Goal: Task Accomplishment & Management: Manage account settings

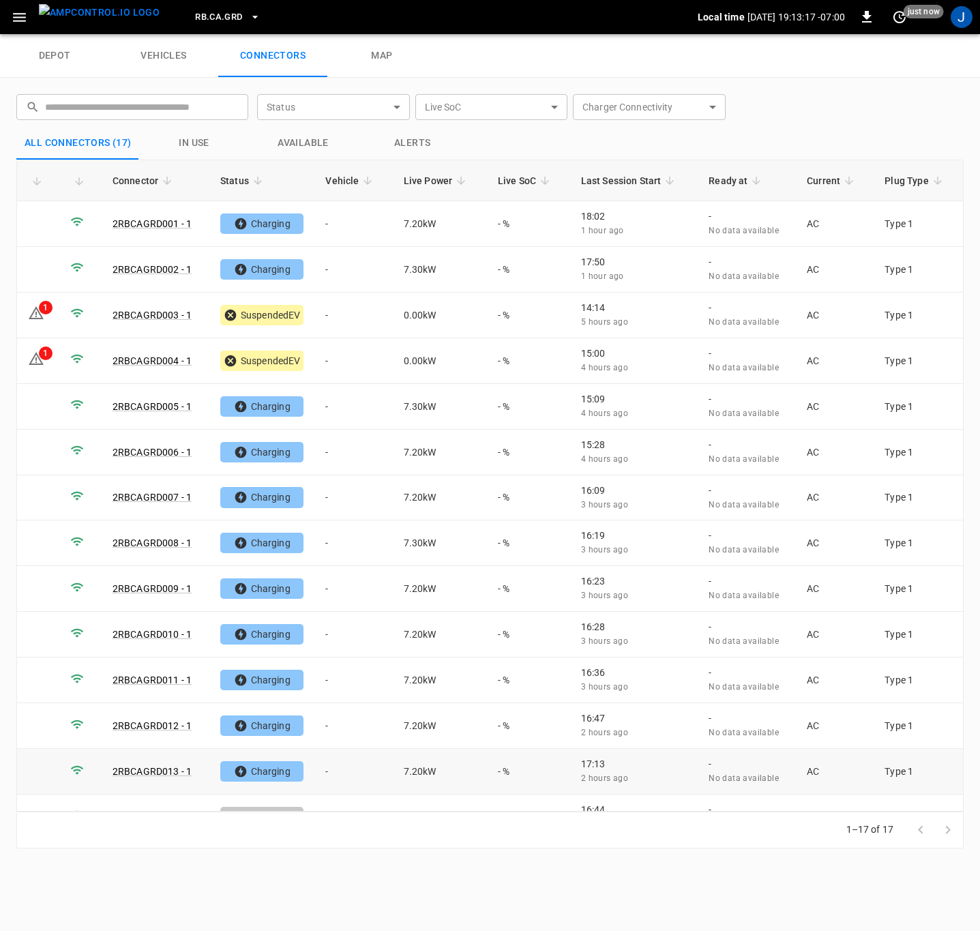
click at [329, 771] on td "-" at bounding box center [353, 772] width 78 height 46
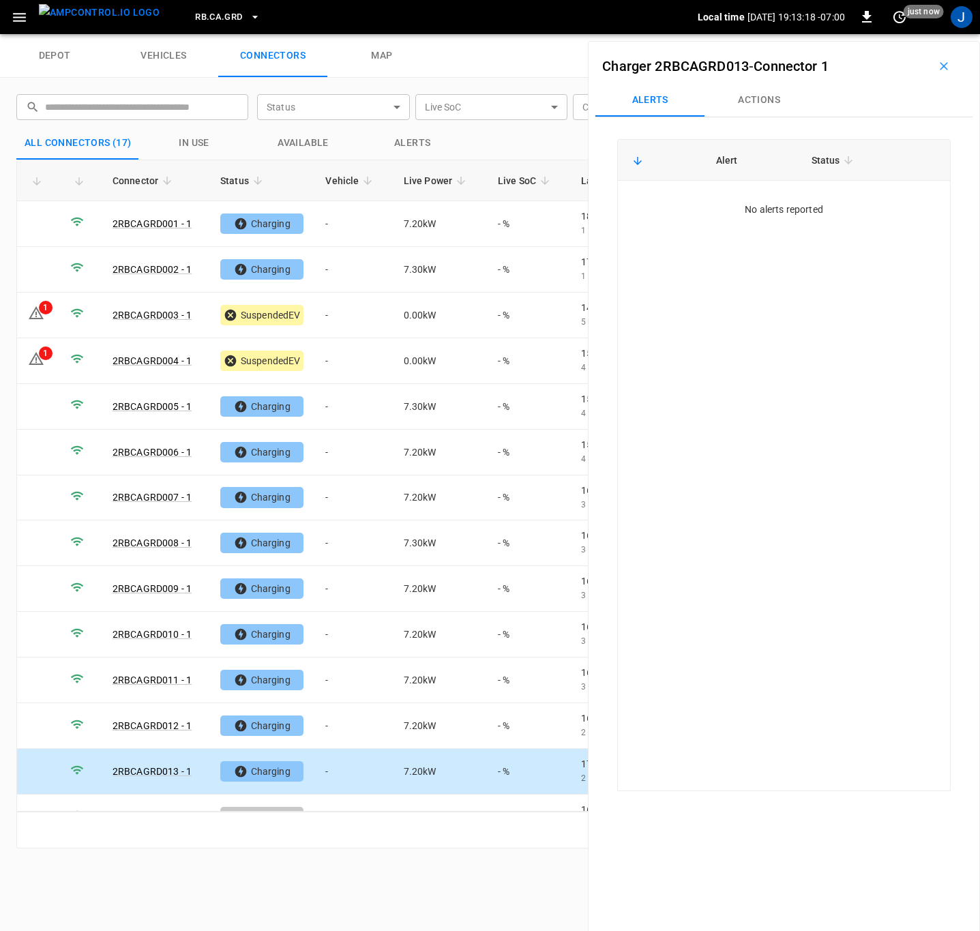
click at [764, 103] on button "Actions" at bounding box center [758, 100] width 109 height 33
click at [855, 209] on input "Vehicle Name" at bounding box center [838, 202] width 108 height 17
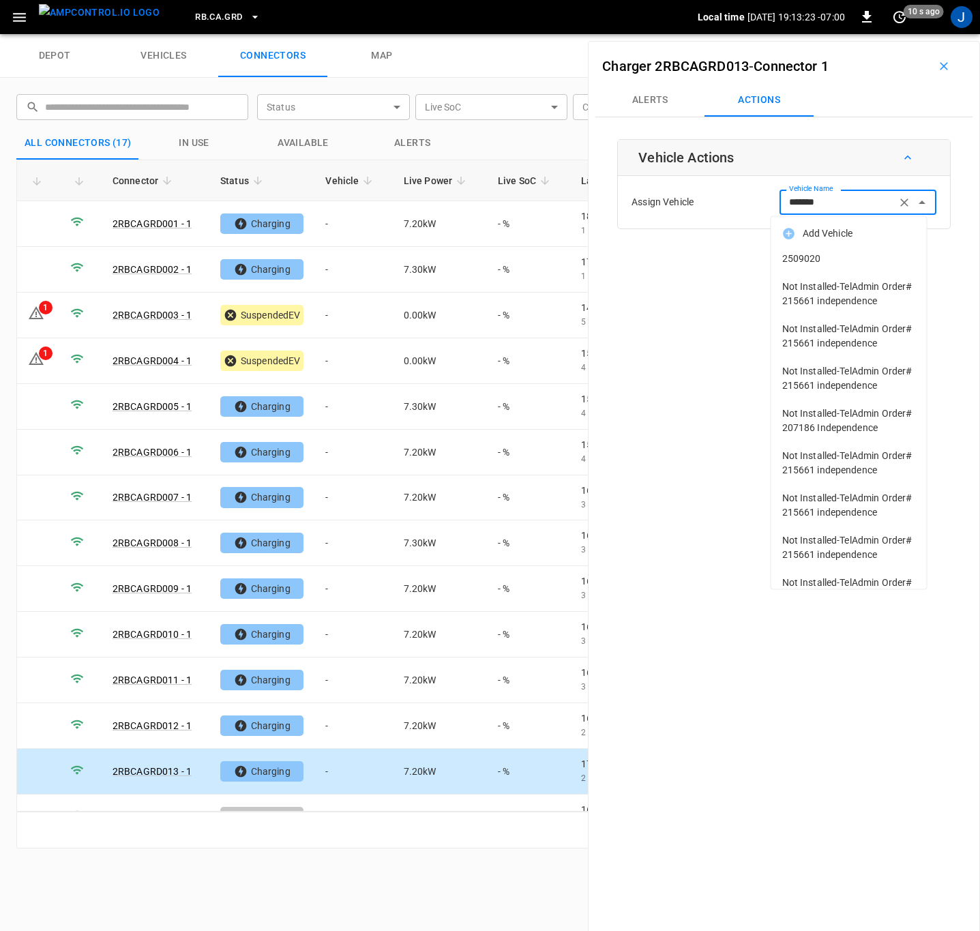
click at [792, 254] on span "2509020" at bounding box center [849, 259] width 134 height 14
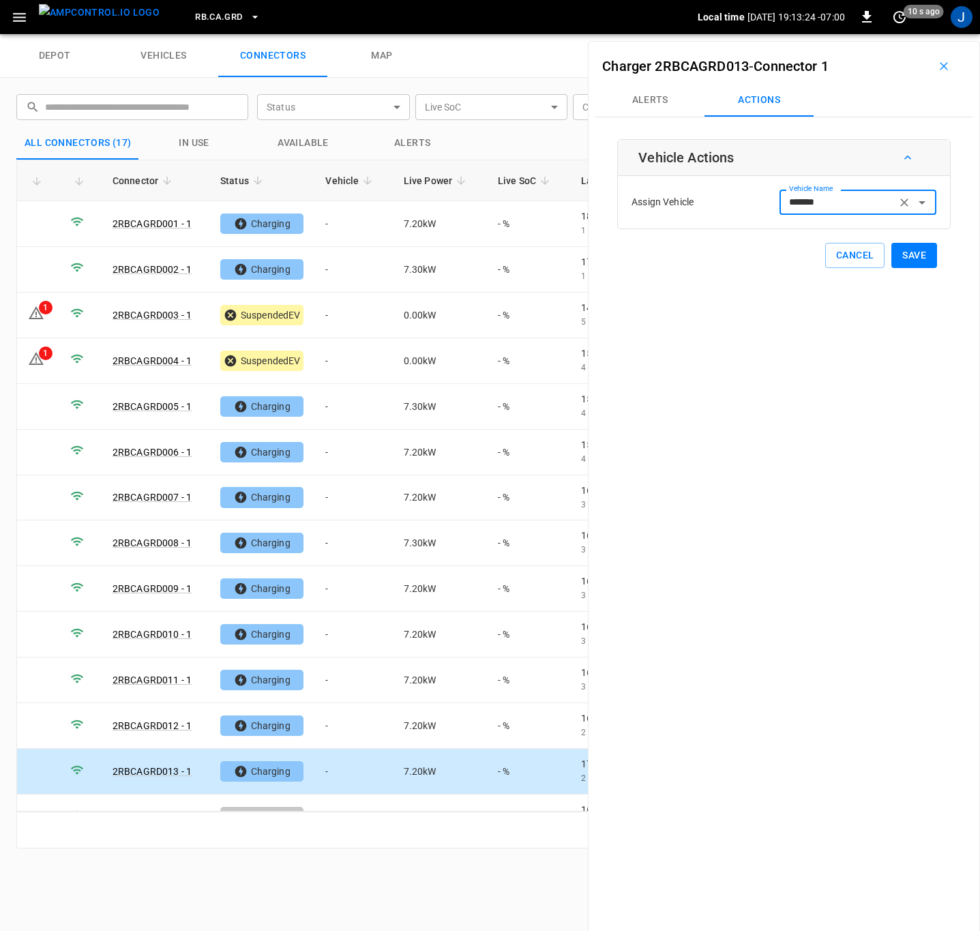
type input "*******"
click at [906, 248] on button "Save" at bounding box center [914, 255] width 46 height 25
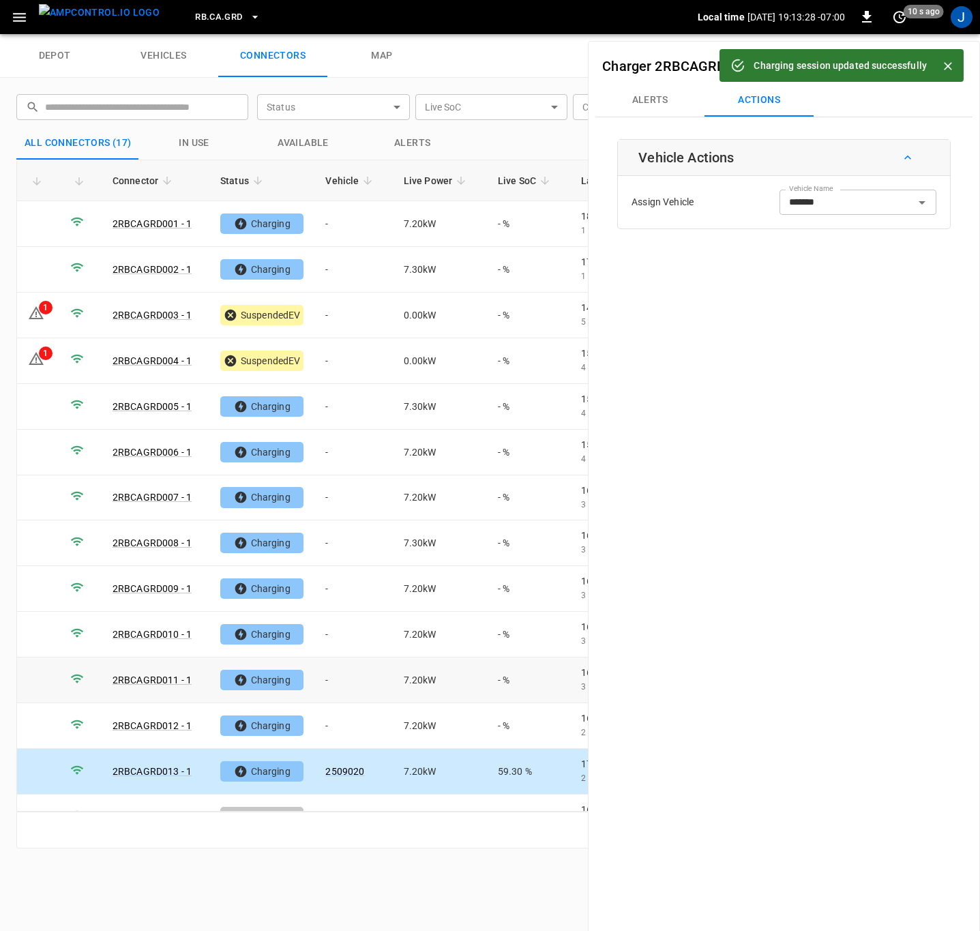
click at [329, 675] on td "-" at bounding box center [353, 680] width 78 height 46
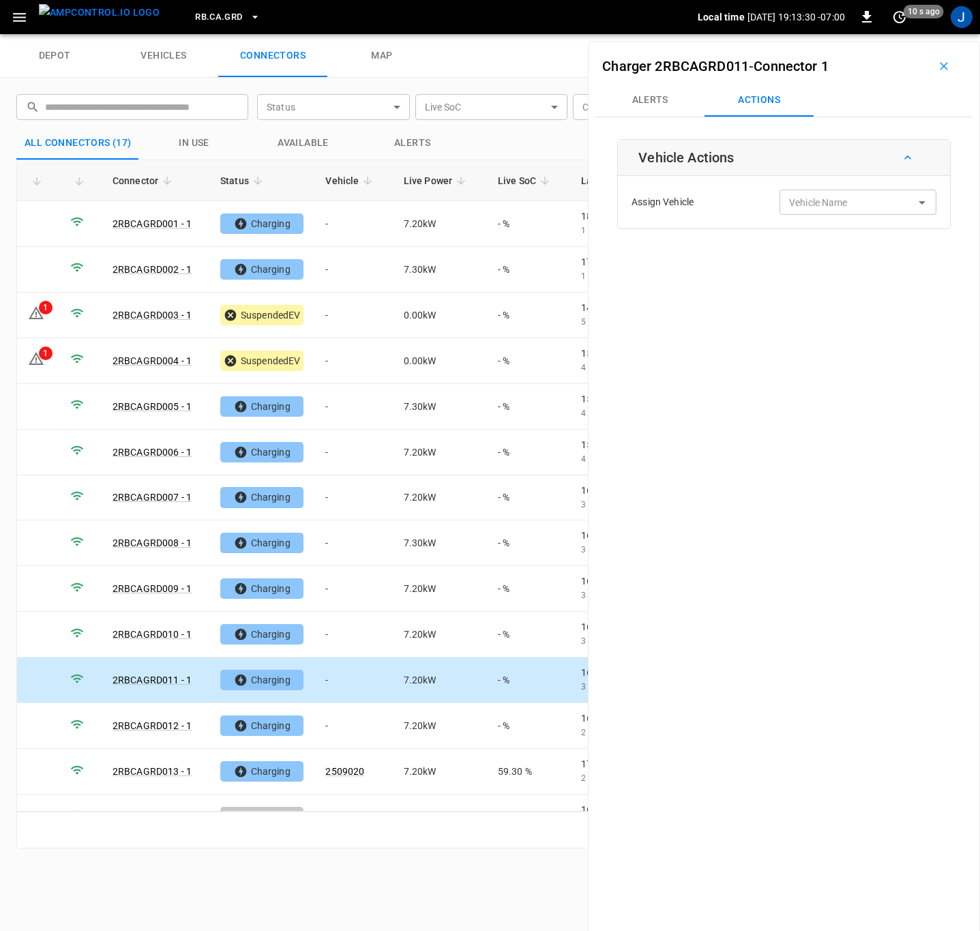
click at [844, 201] on input "Vehicle Name" at bounding box center [838, 202] width 108 height 17
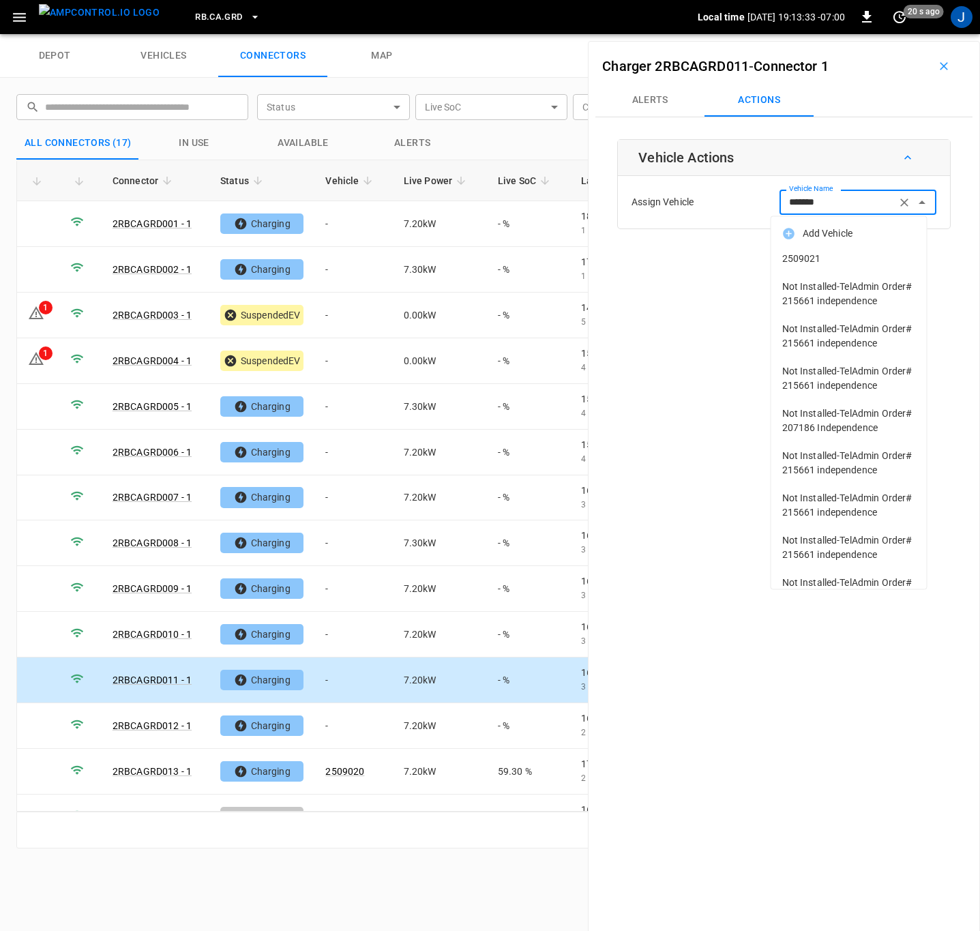
click at [821, 260] on span "2509021" at bounding box center [849, 259] width 134 height 14
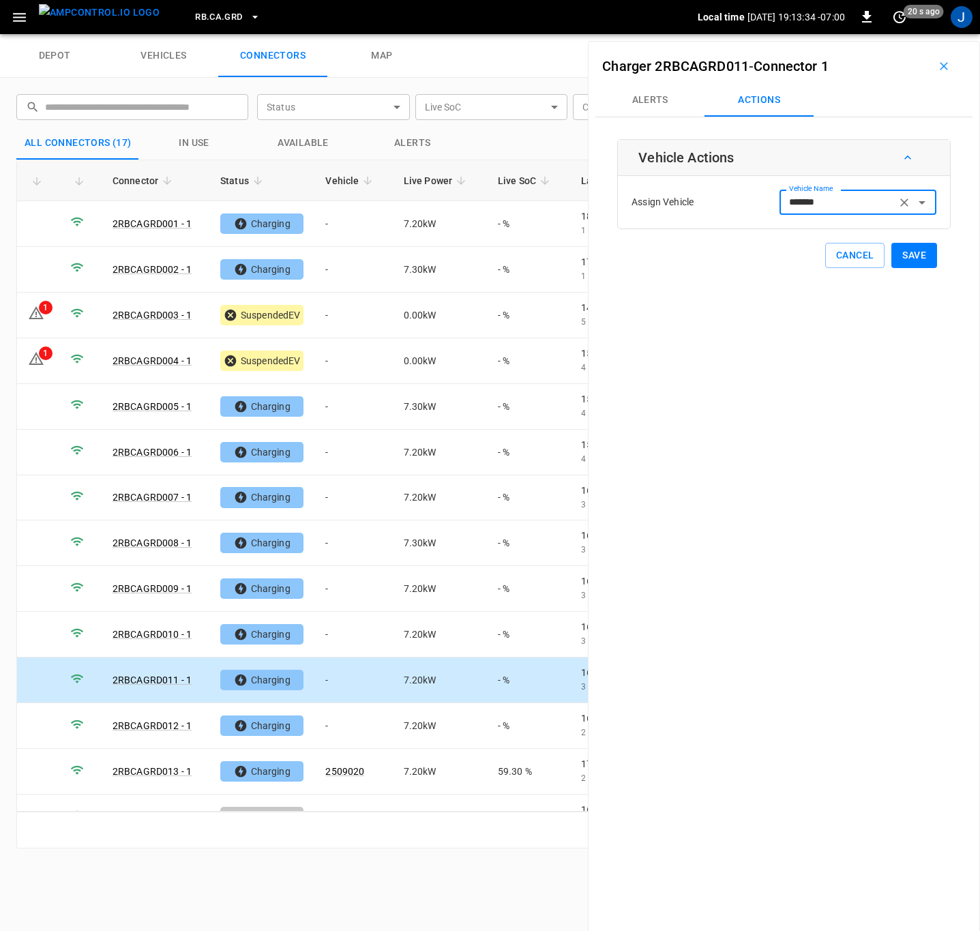
type input "*******"
click at [913, 260] on button "Save" at bounding box center [914, 255] width 46 height 25
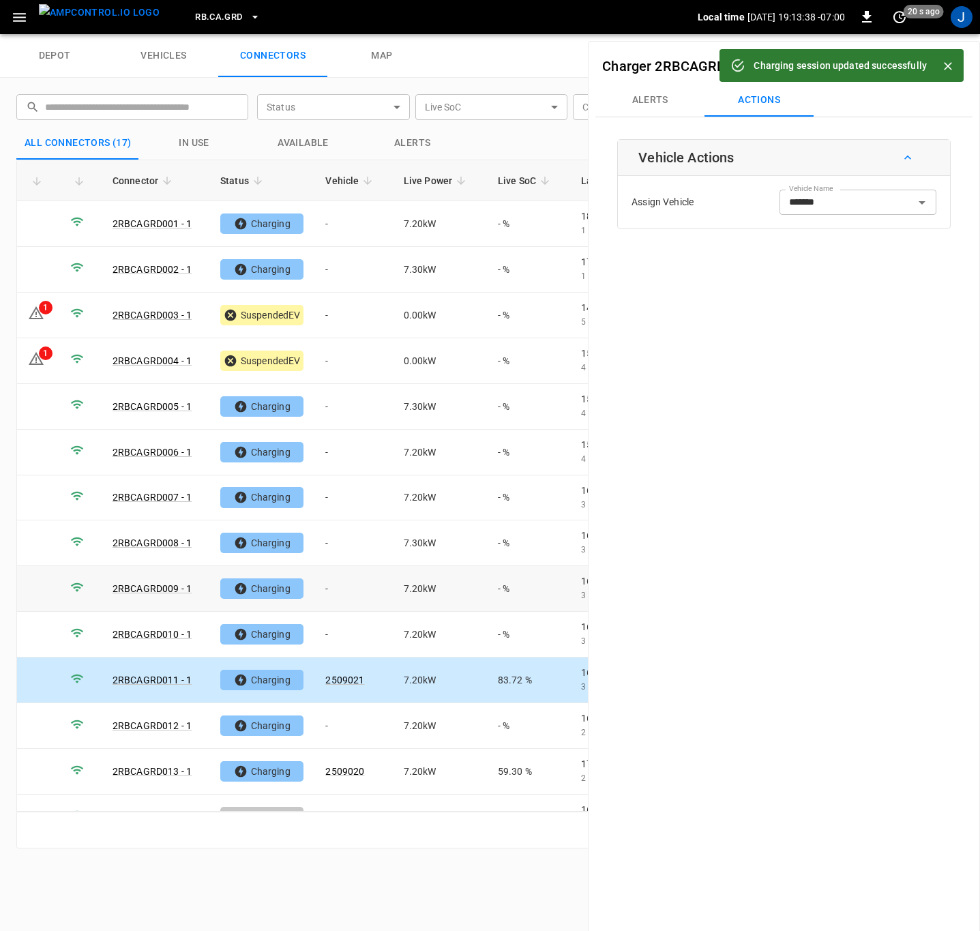
click at [328, 590] on td "-" at bounding box center [353, 589] width 78 height 46
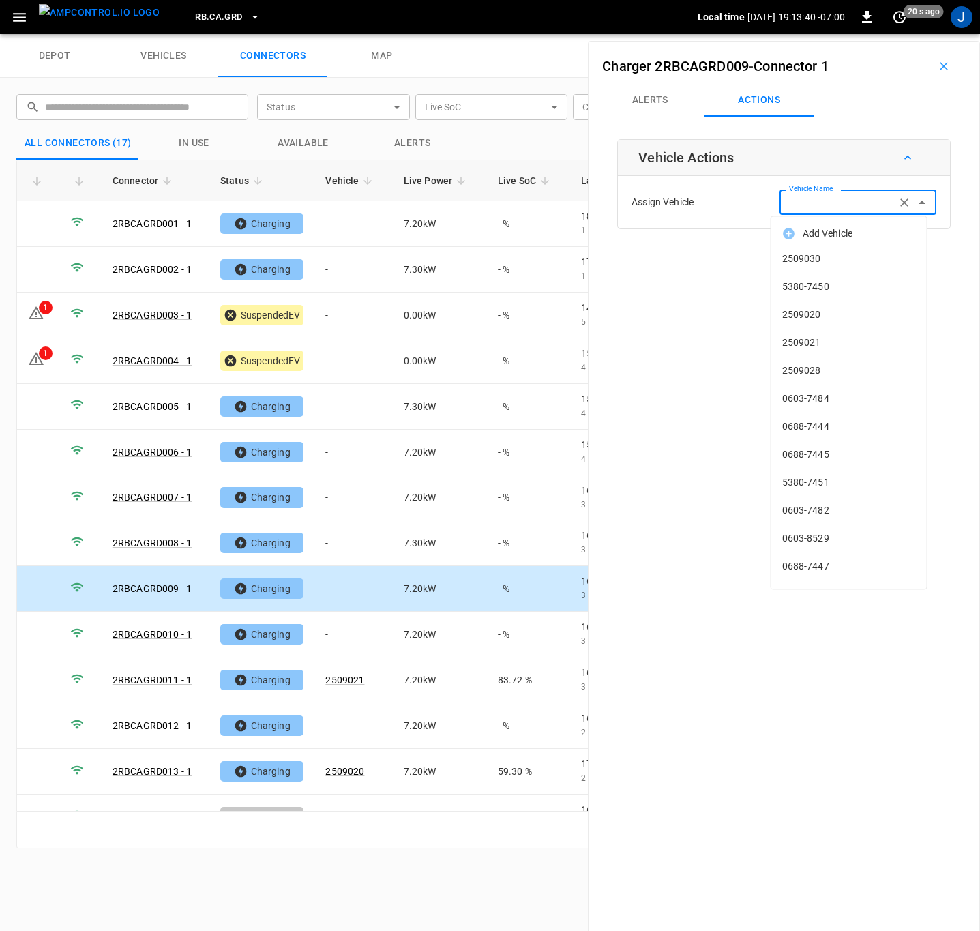
click at [813, 205] on div "Vehicle Name Vehicle Name" at bounding box center [858, 202] width 157 height 25
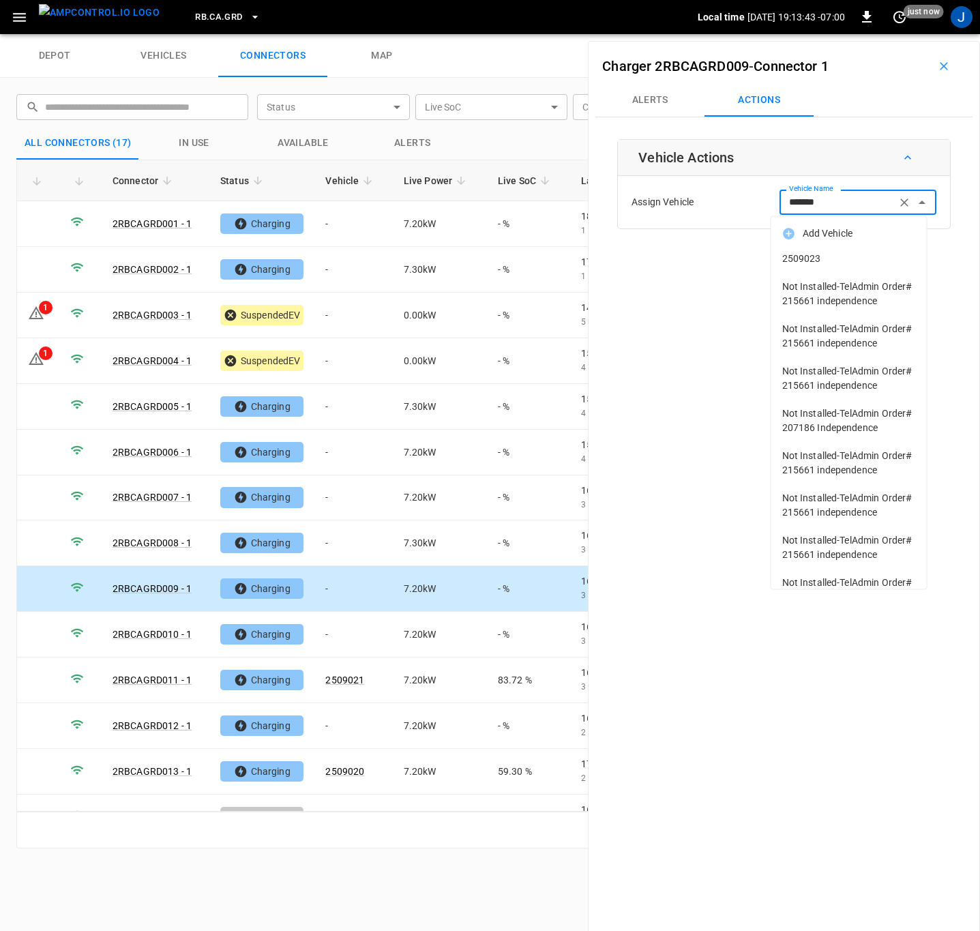
click at [806, 250] on li "2509023" at bounding box center [848, 259] width 155 height 28
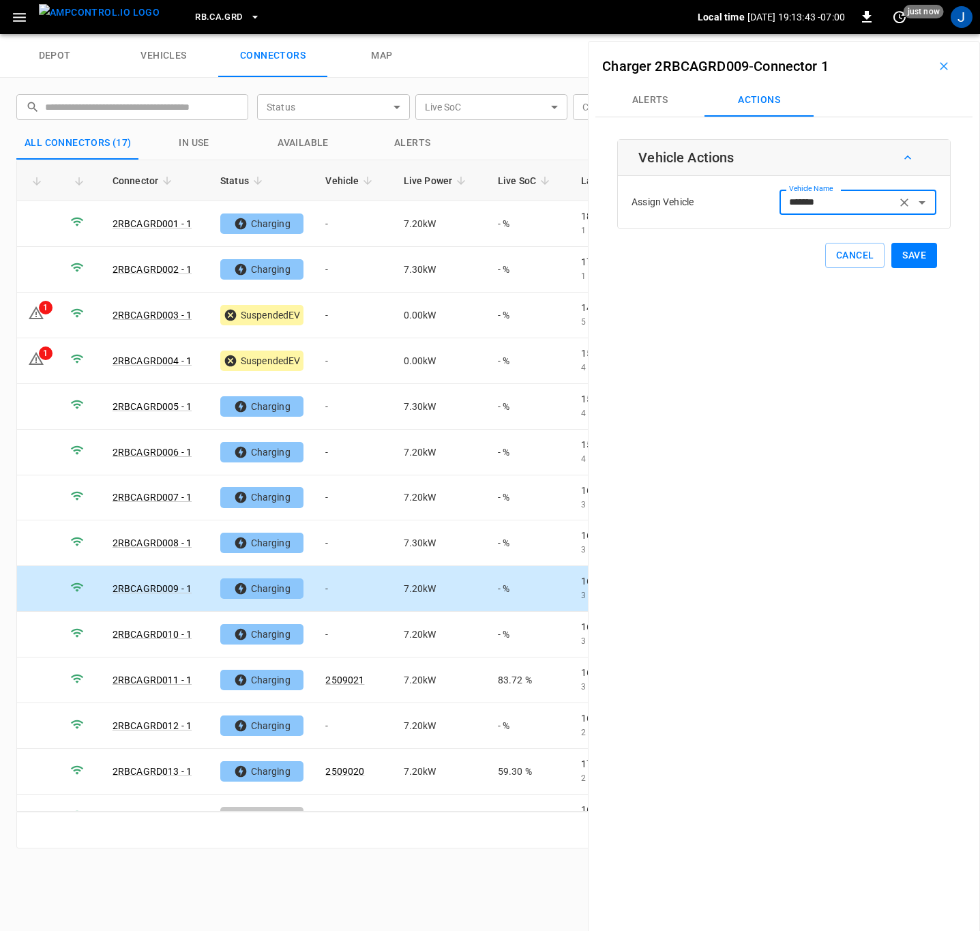
type input "*******"
click at [893, 254] on button "Save" at bounding box center [914, 255] width 46 height 25
click at [332, 635] on td "-" at bounding box center [353, 635] width 78 height 46
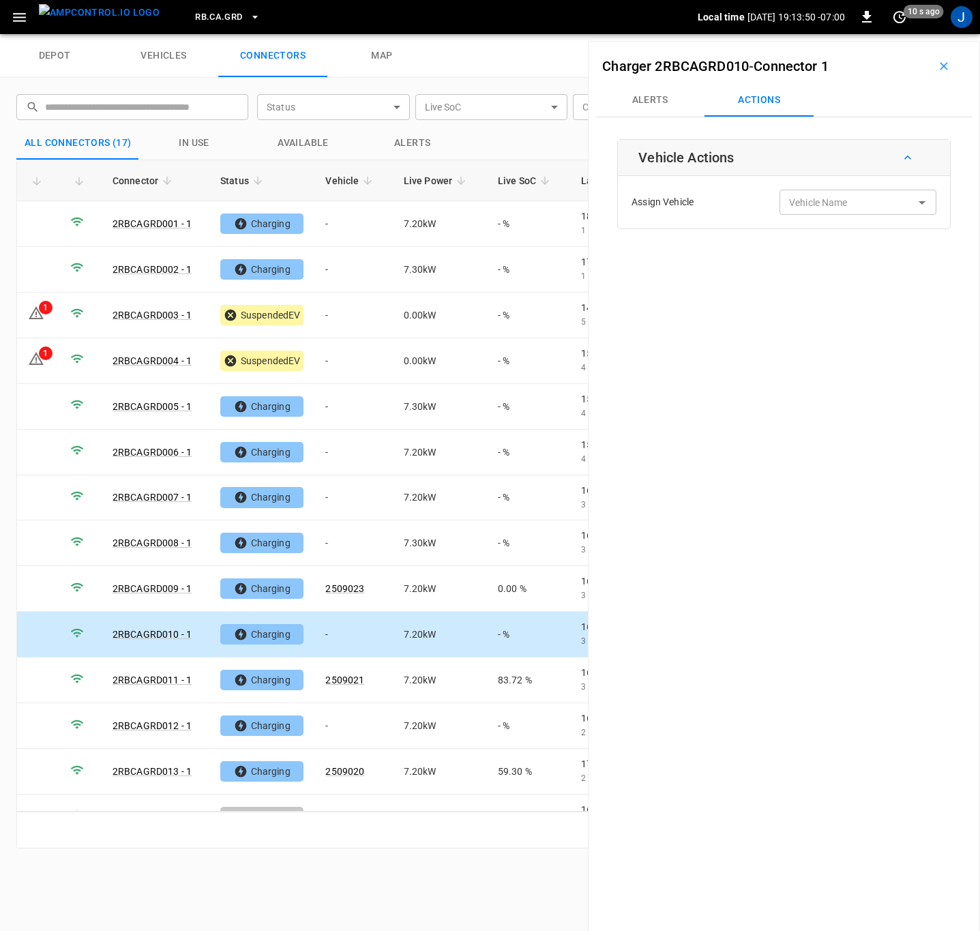
click at [825, 201] on div "Vehicle Name Vehicle Name" at bounding box center [858, 202] width 157 height 25
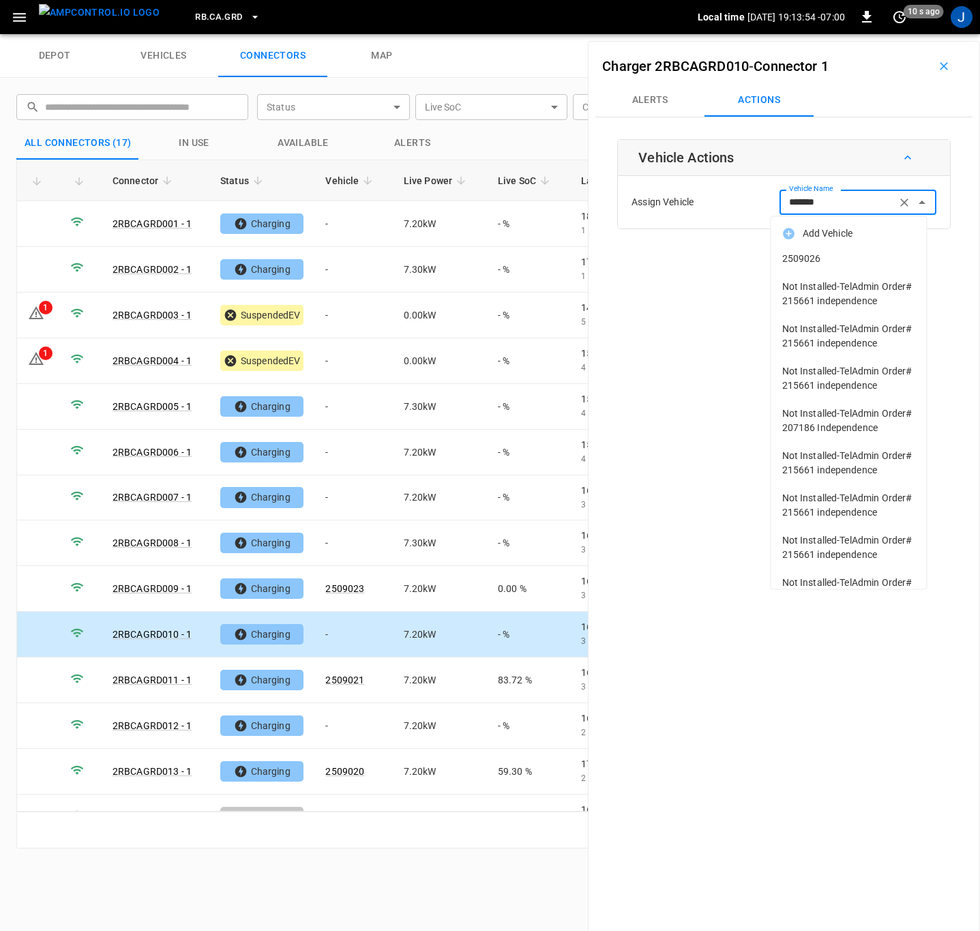
click at [792, 263] on span "2509026" at bounding box center [849, 259] width 134 height 14
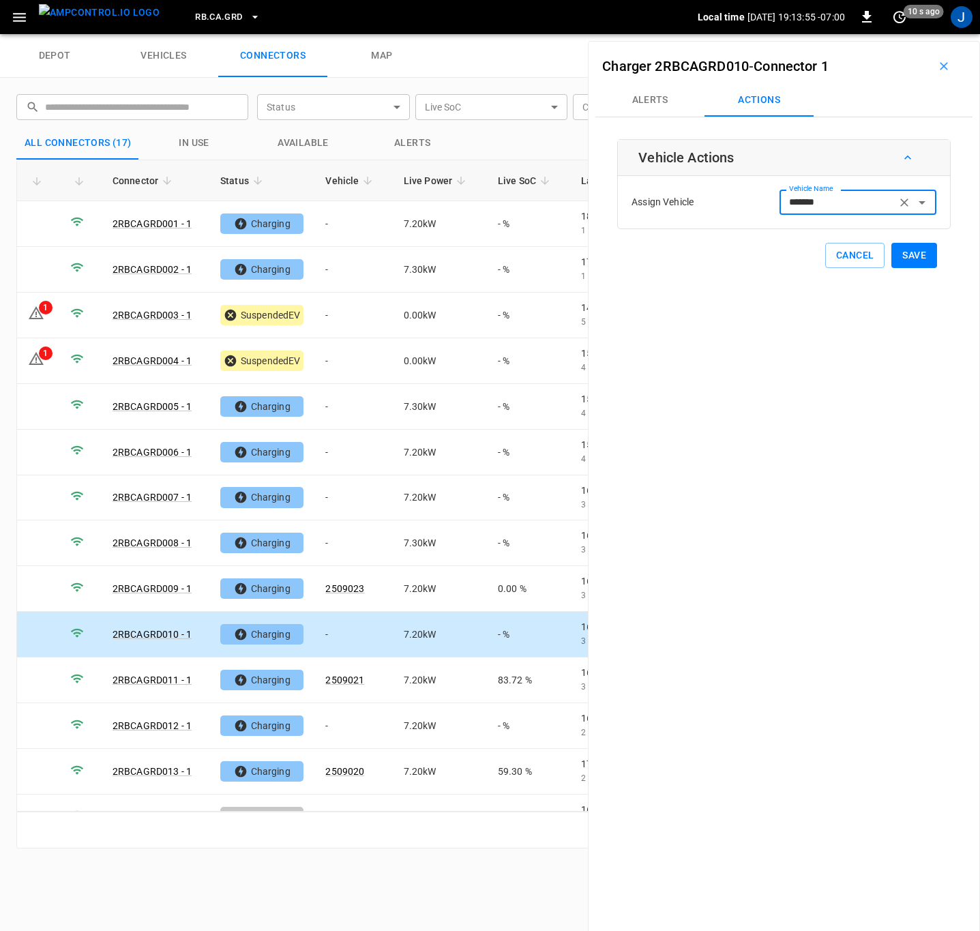
type input "*******"
click at [905, 254] on button "Save" at bounding box center [914, 255] width 46 height 25
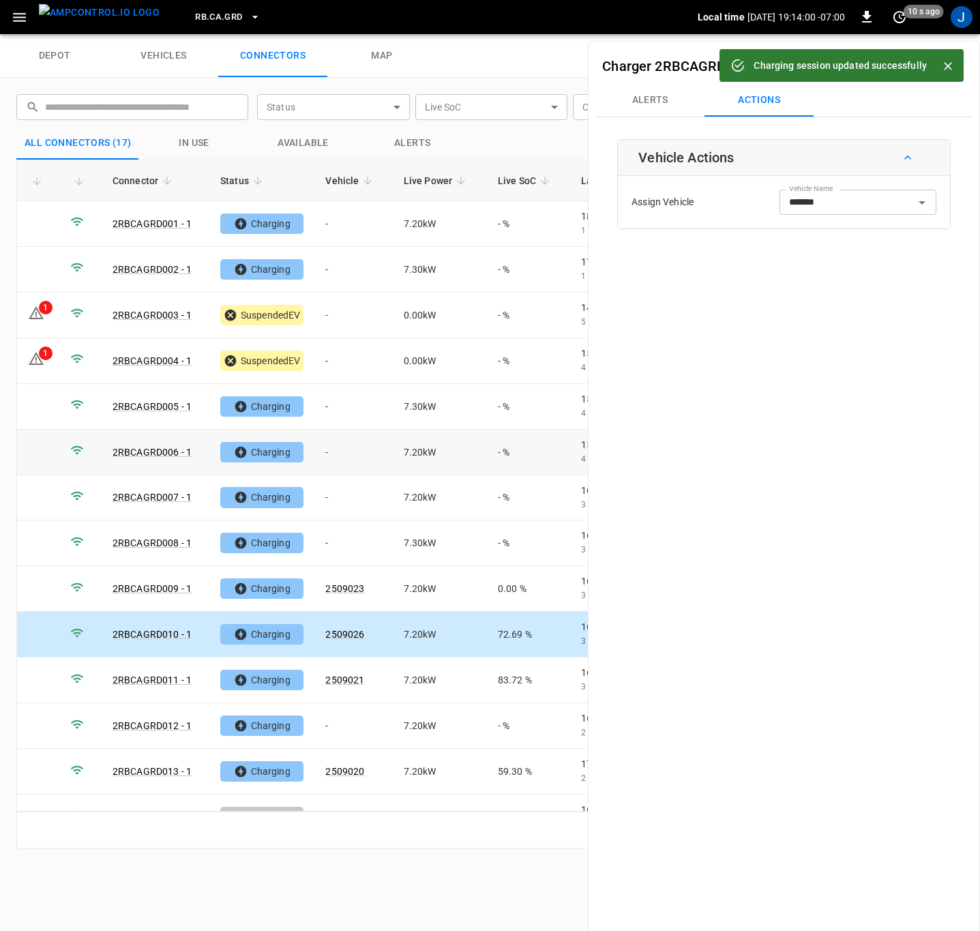
click at [356, 451] on td "-" at bounding box center [353, 453] width 78 height 46
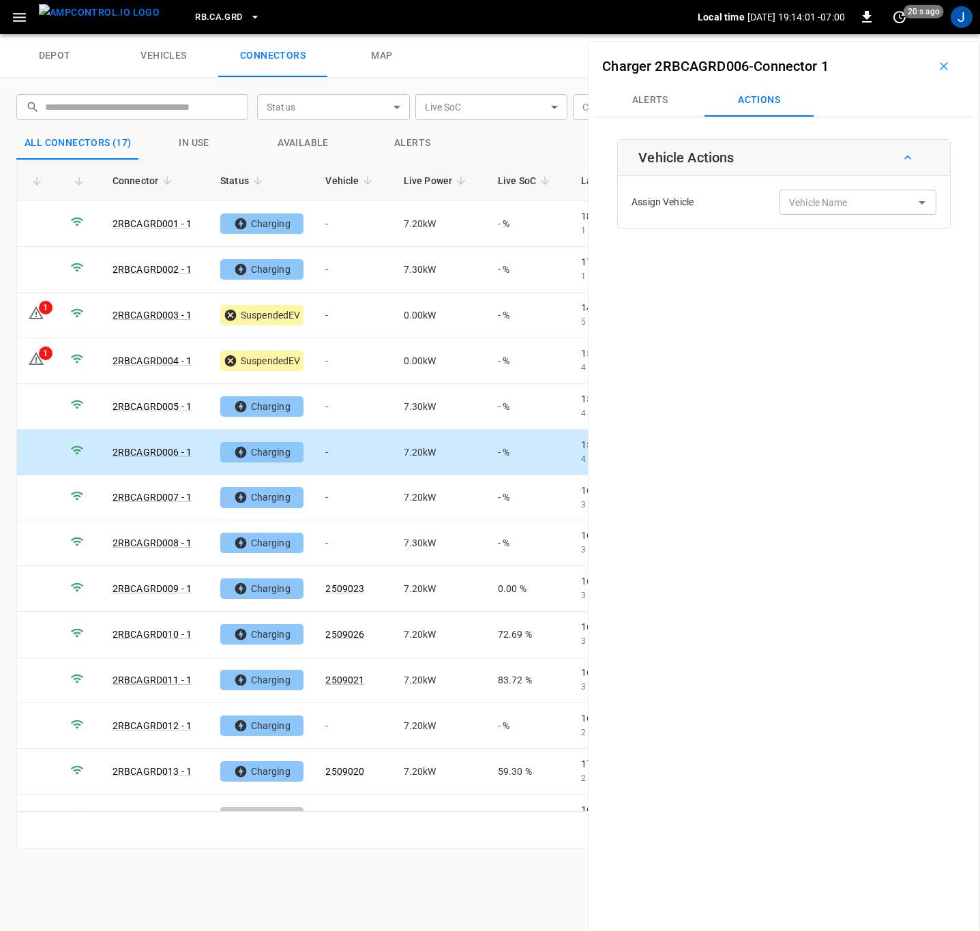
click at [848, 205] on input "Vehicle Name" at bounding box center [838, 202] width 108 height 17
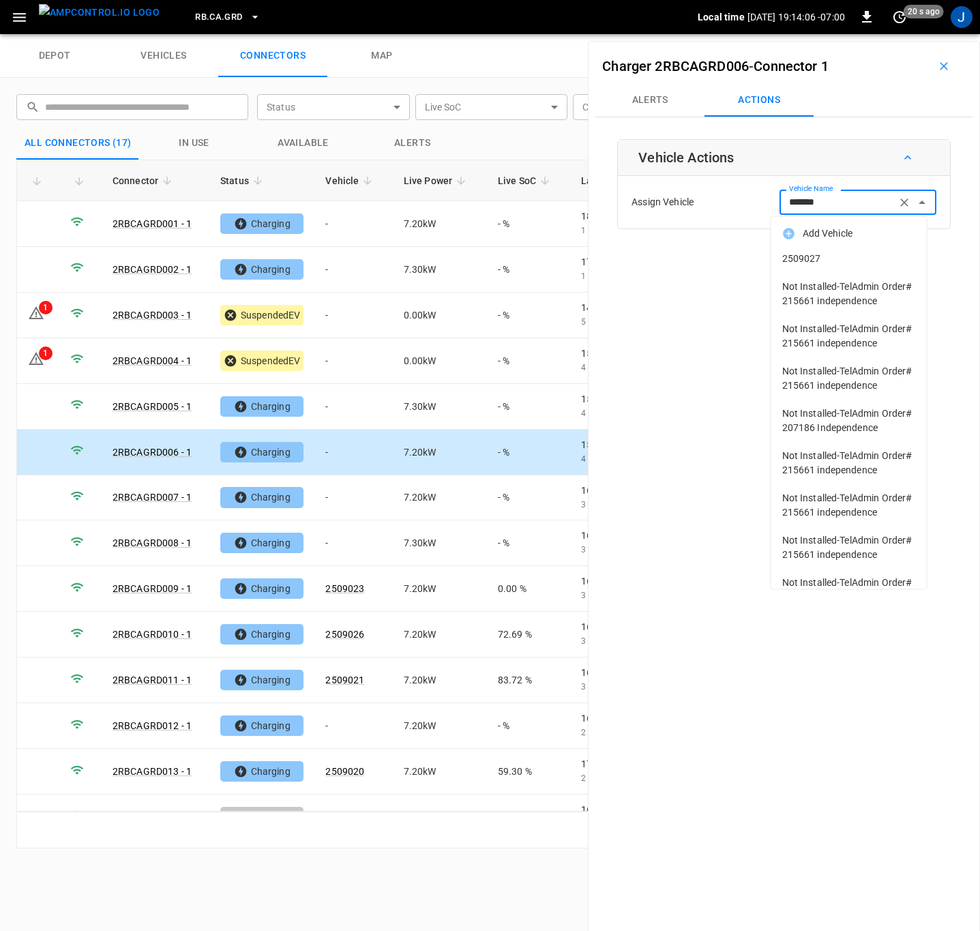
click at [808, 256] on span "2509027" at bounding box center [849, 259] width 134 height 14
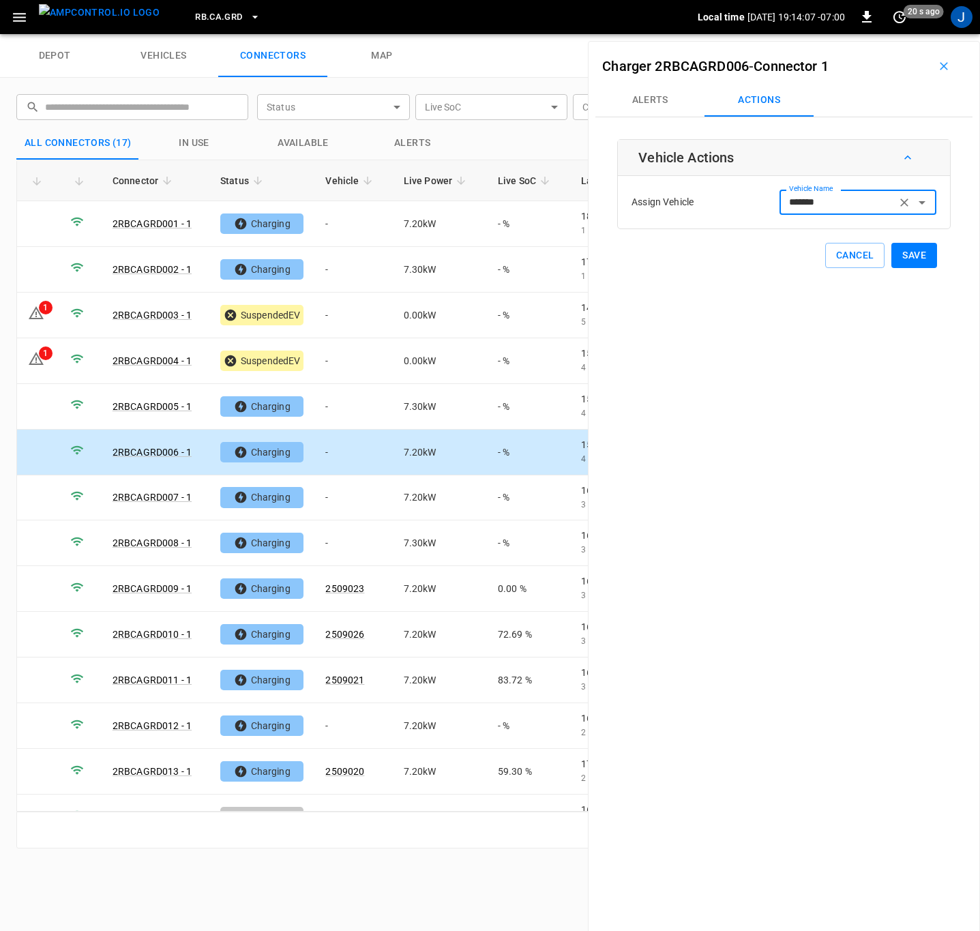
type input "*******"
click at [910, 256] on button "Save" at bounding box center [914, 255] width 46 height 25
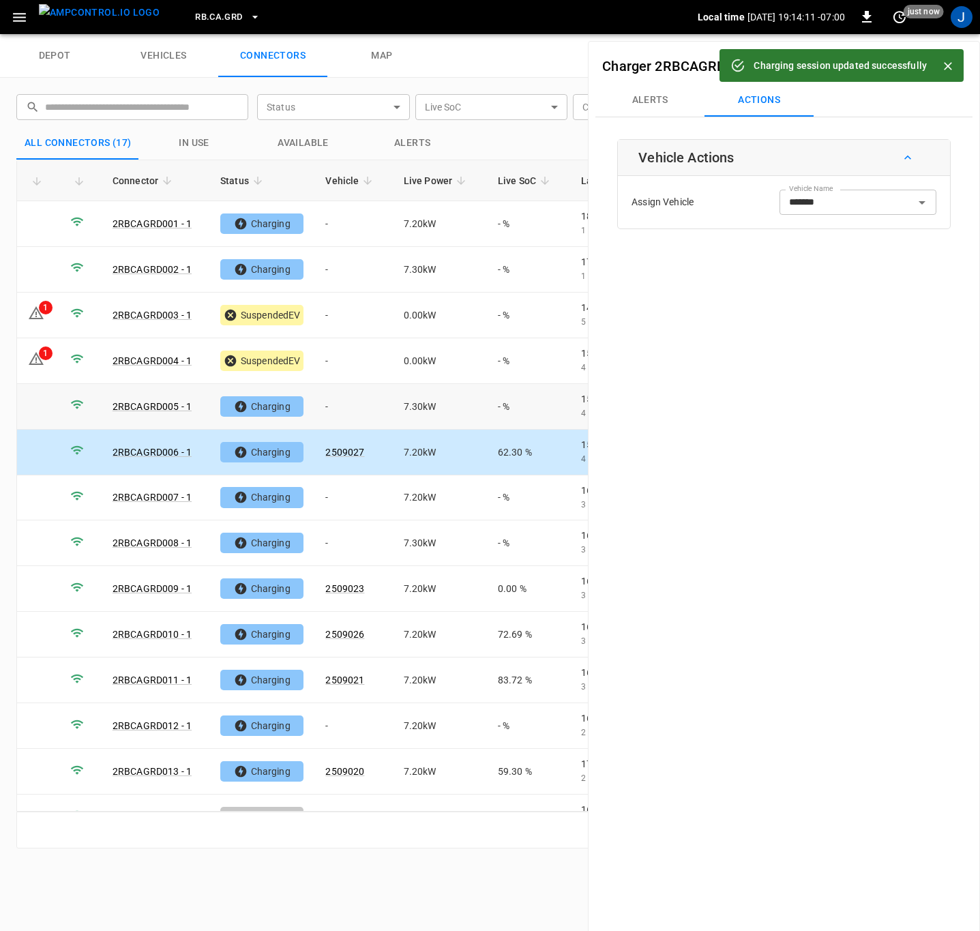
click at [327, 406] on td "-" at bounding box center [353, 407] width 78 height 46
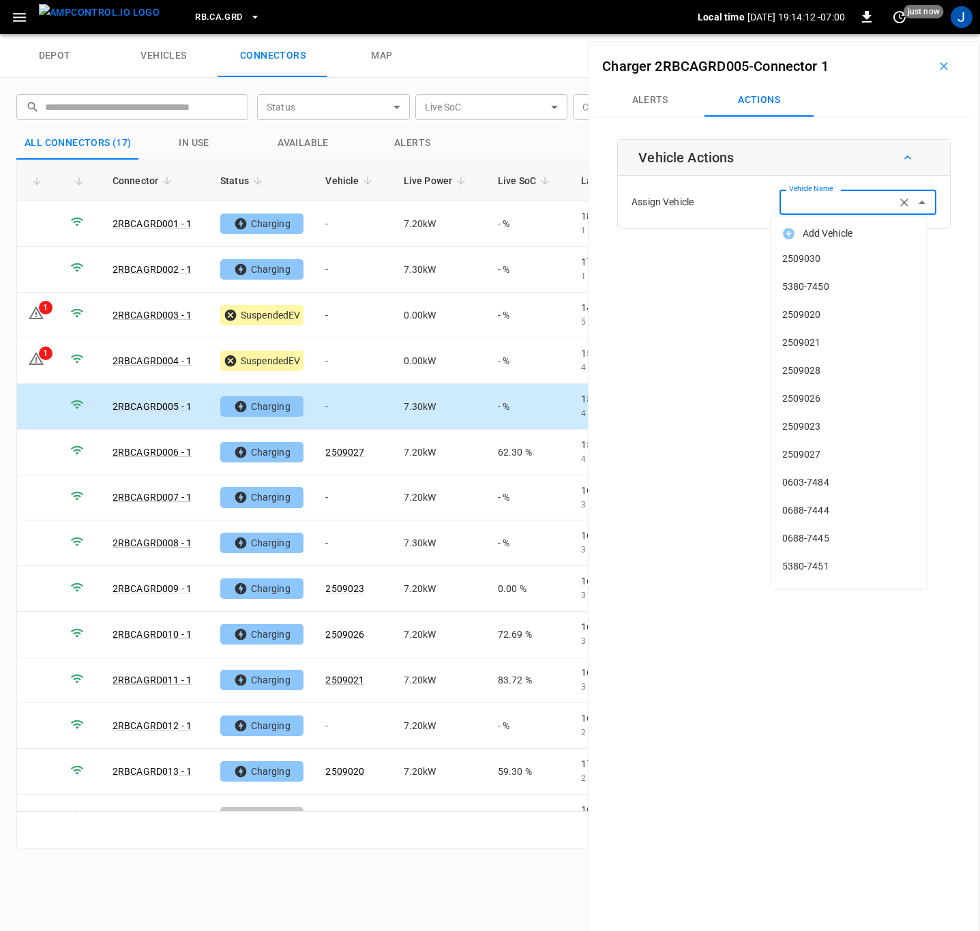
click at [813, 203] on div "Vehicle Name Vehicle Name" at bounding box center [858, 202] width 157 height 25
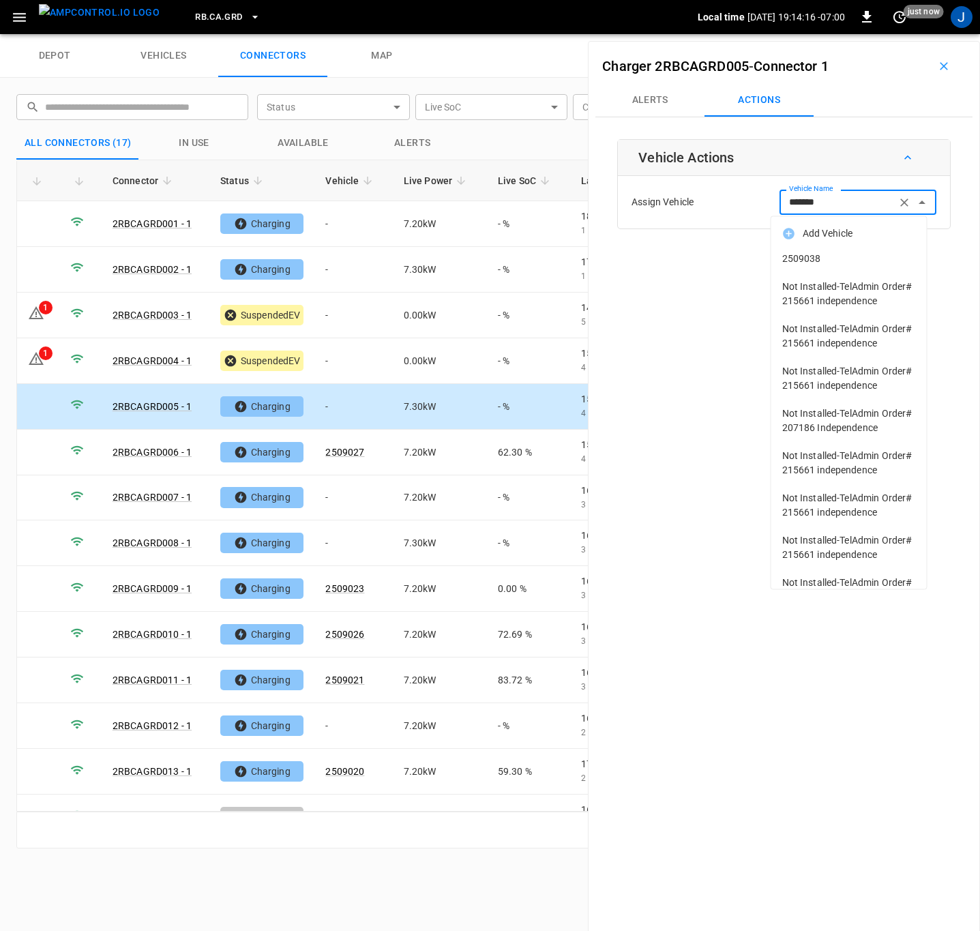
click at [812, 261] on span "2509038" at bounding box center [849, 259] width 134 height 14
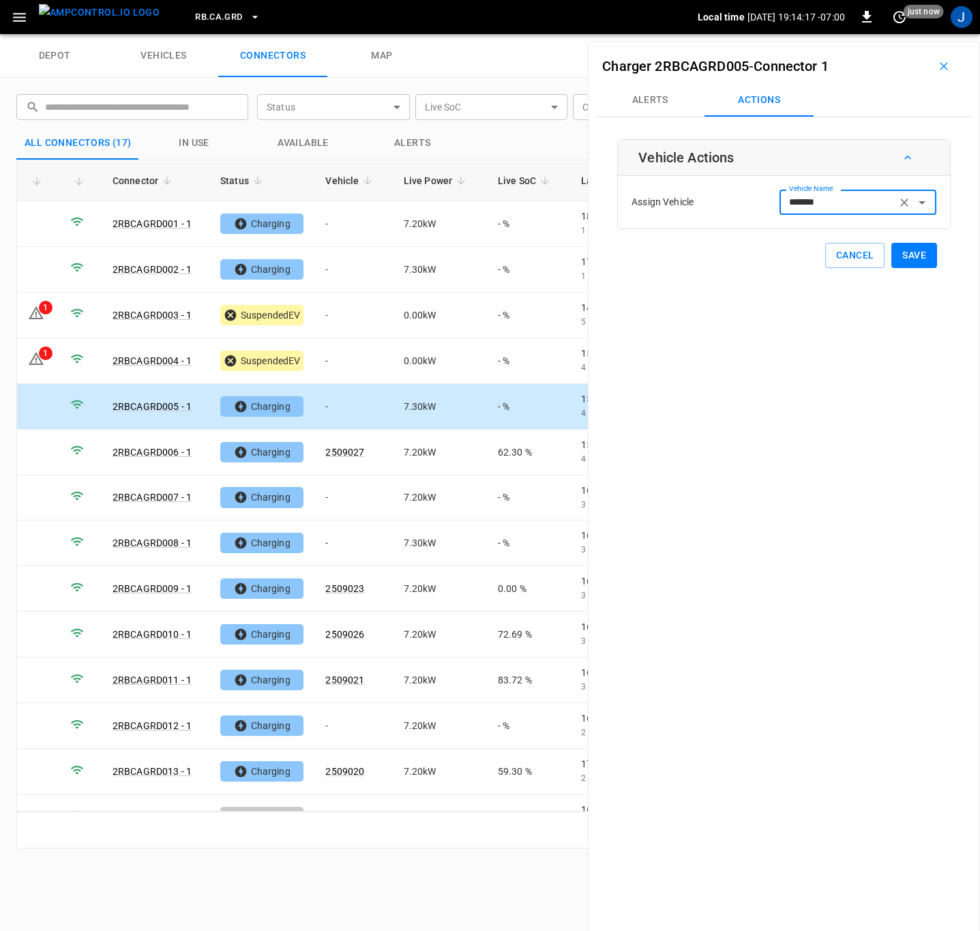
type input "*******"
click at [906, 256] on button "Save" at bounding box center [914, 255] width 46 height 25
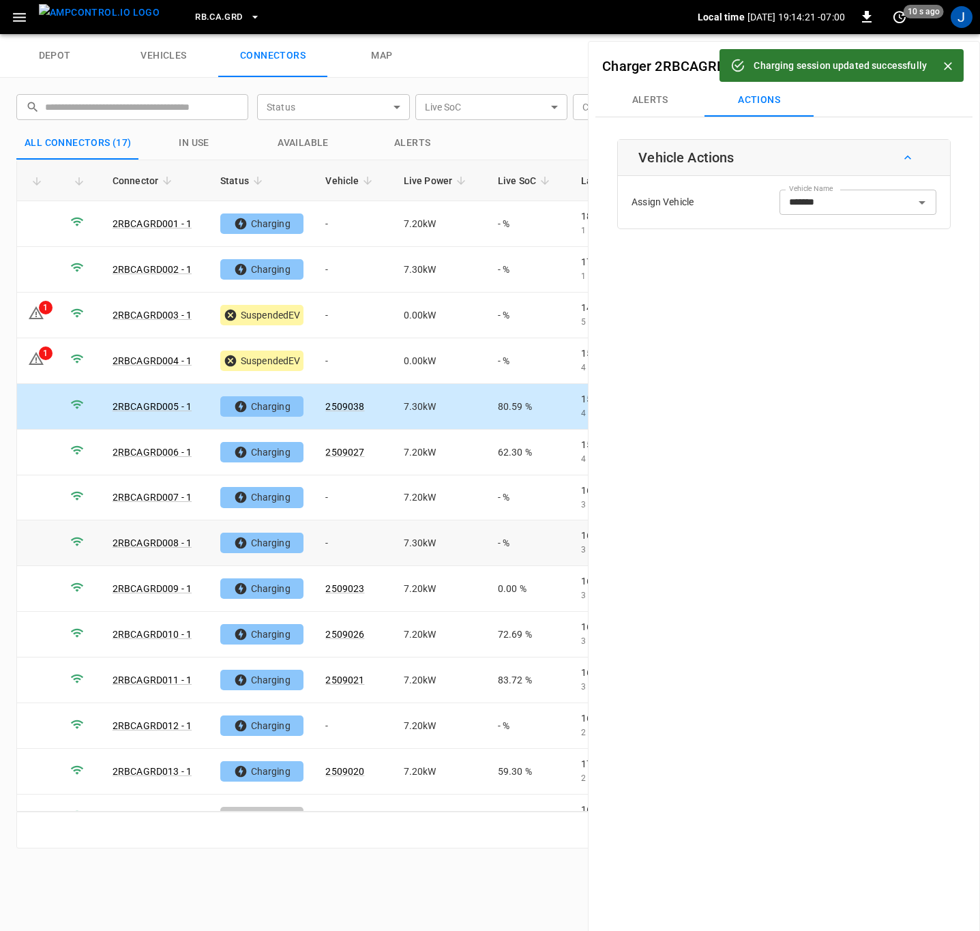
click at [340, 539] on td "-" at bounding box center [353, 543] width 78 height 46
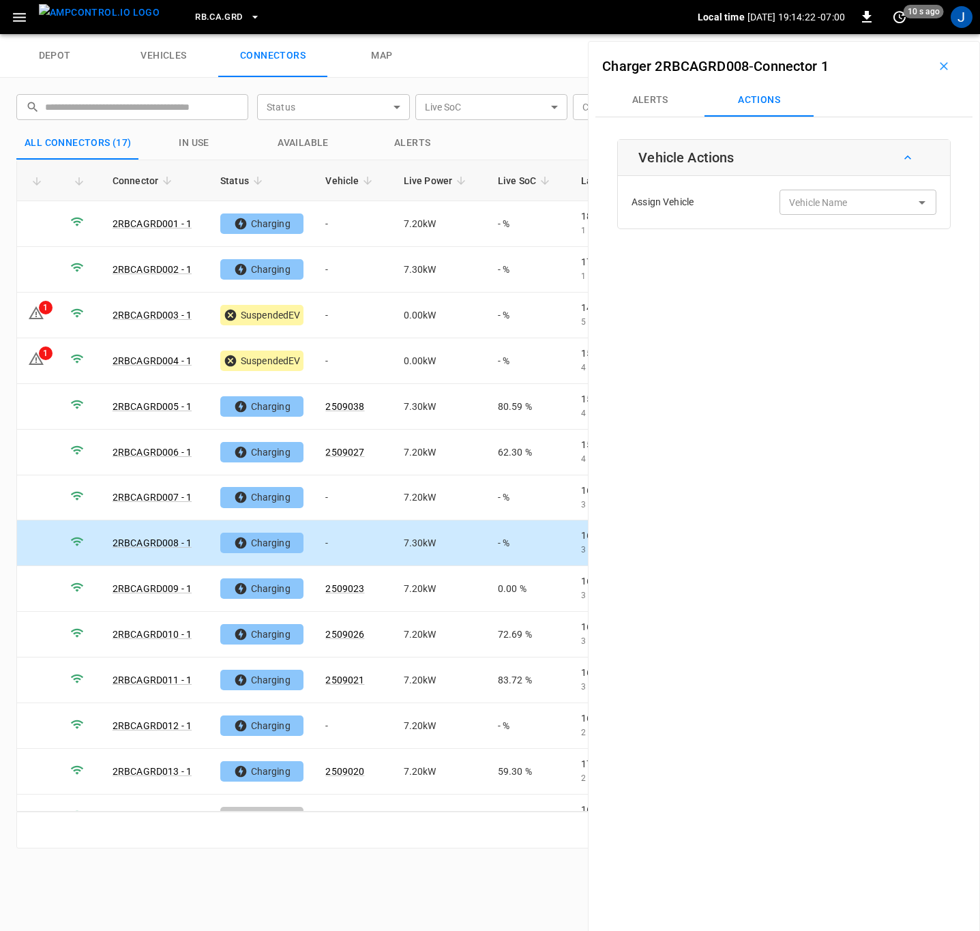
click at [842, 207] on input "Vehicle Name" at bounding box center [838, 202] width 108 height 17
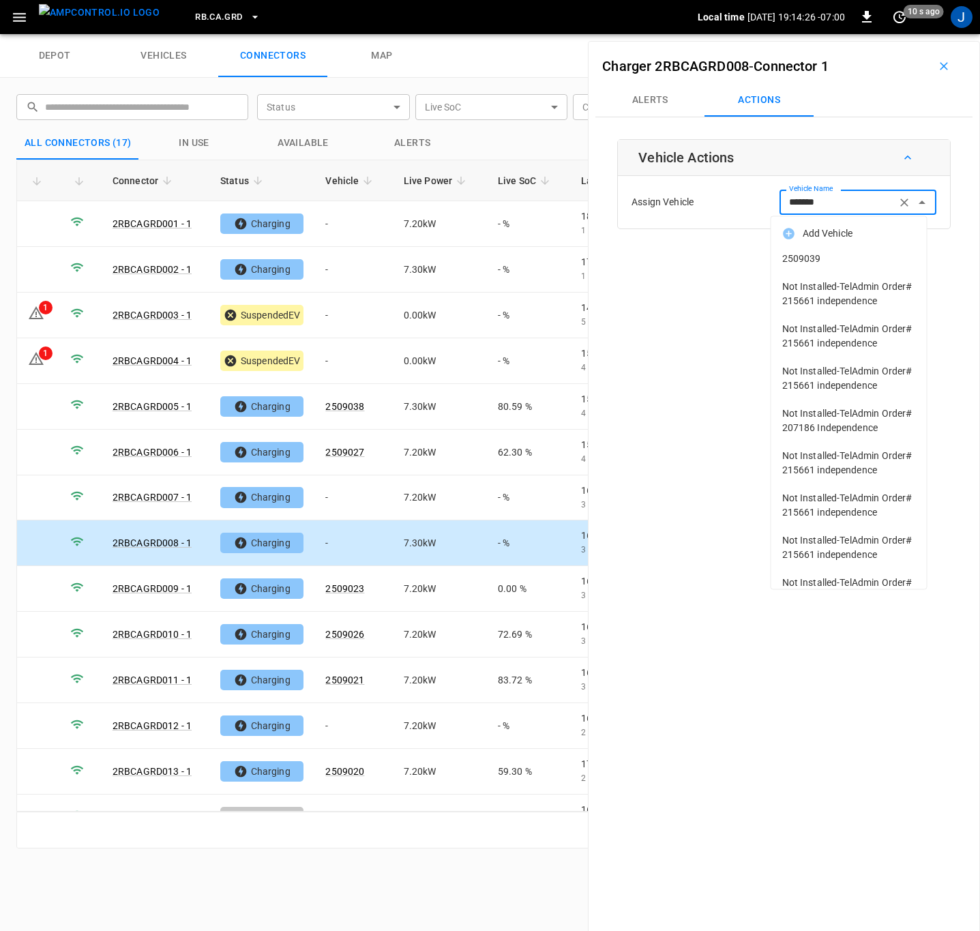
click at [808, 258] on span "2509039" at bounding box center [849, 259] width 134 height 14
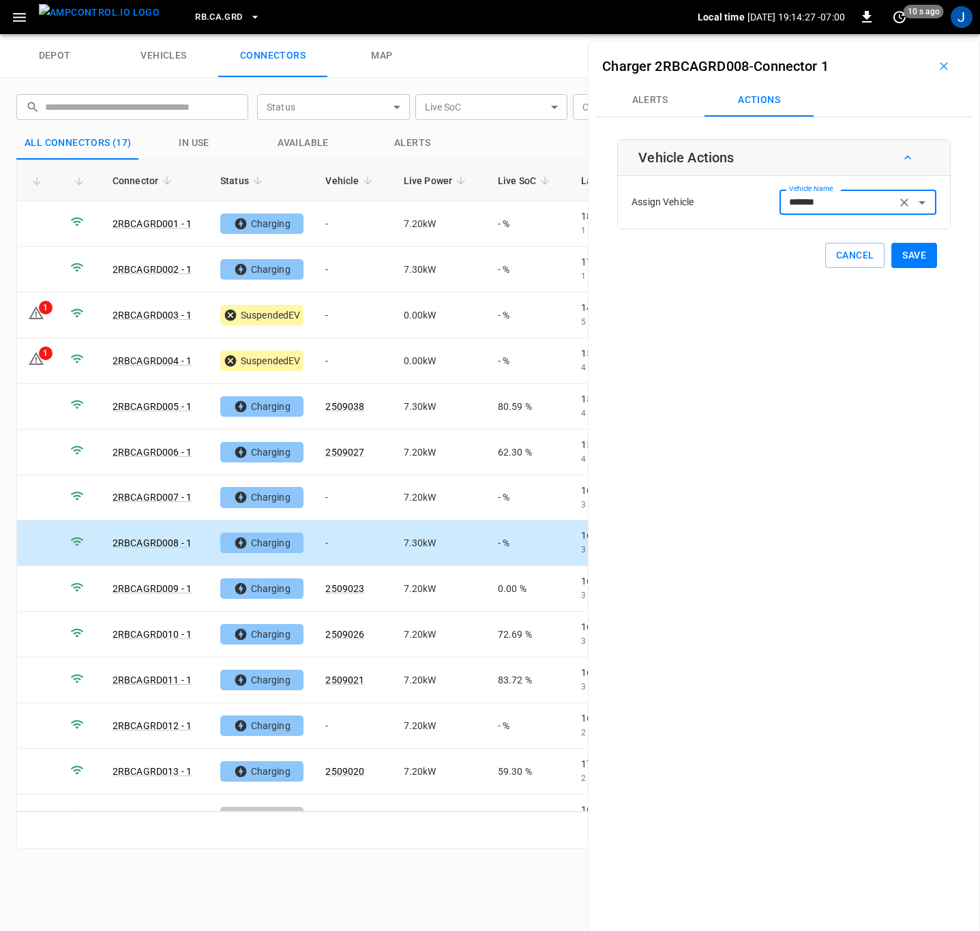
type input "*******"
click at [911, 256] on button "Save" at bounding box center [914, 255] width 46 height 25
click at [326, 500] on td "-" at bounding box center [353, 498] width 78 height 46
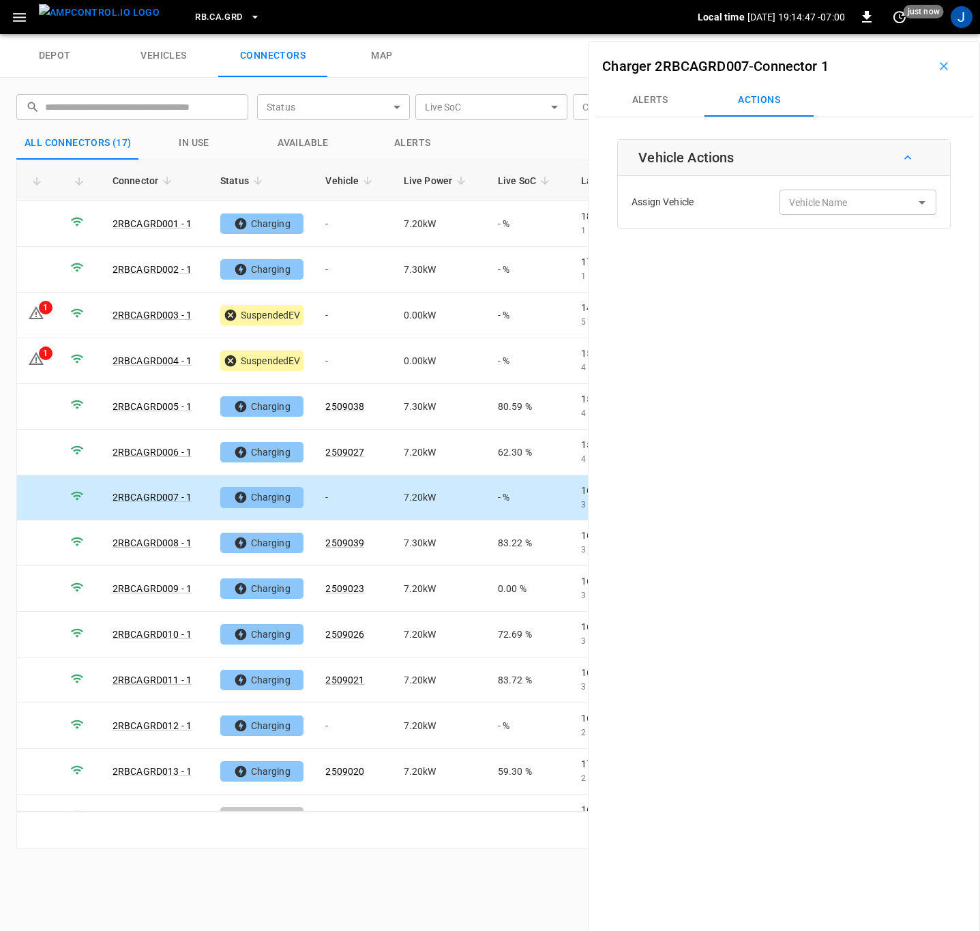
click at [806, 203] on div "Vehicle Name Vehicle Name" at bounding box center [858, 202] width 157 height 25
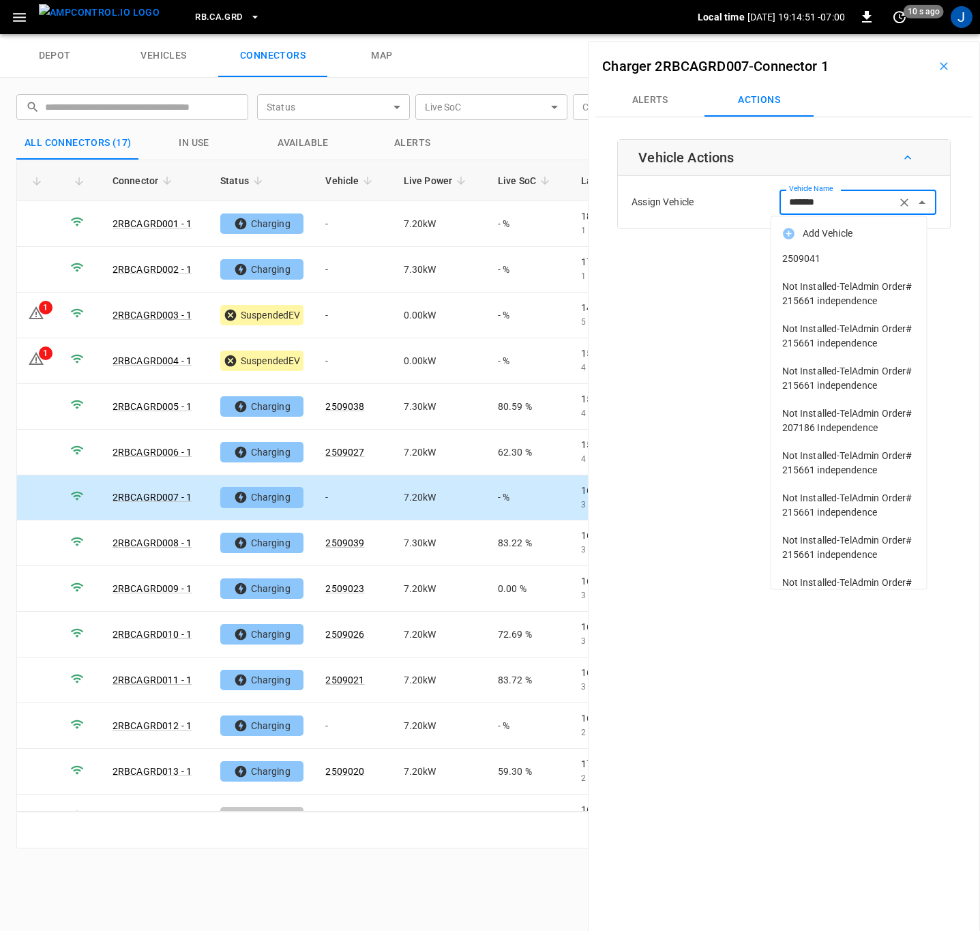
click at [795, 254] on span "2509041" at bounding box center [849, 259] width 134 height 14
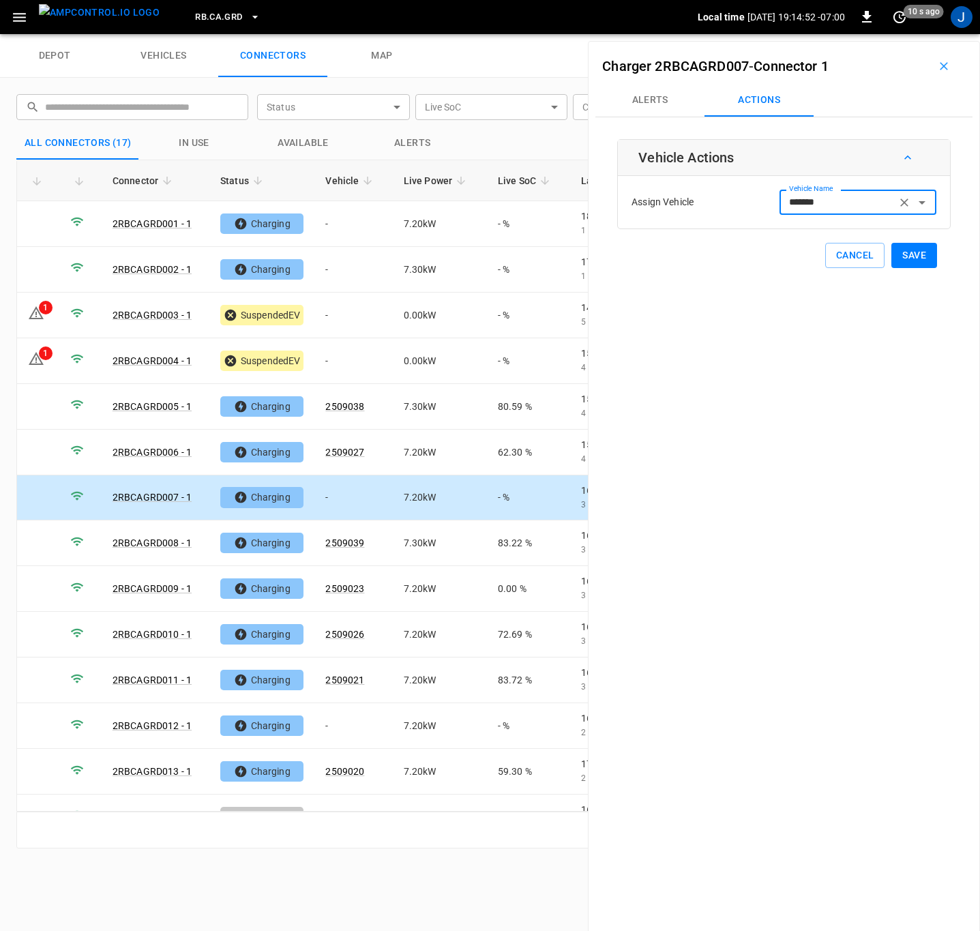
type input "*******"
click at [915, 258] on button "Save" at bounding box center [914, 255] width 46 height 25
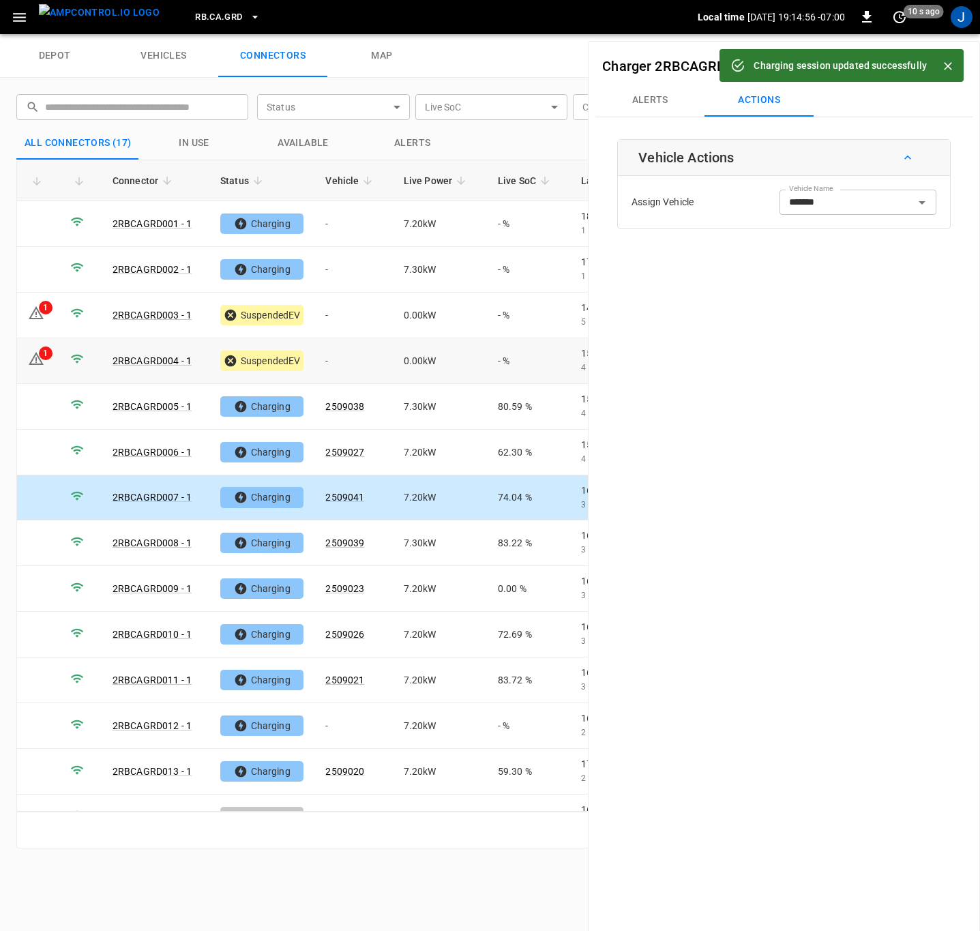
click at [338, 368] on td "-" at bounding box center [353, 361] width 78 height 46
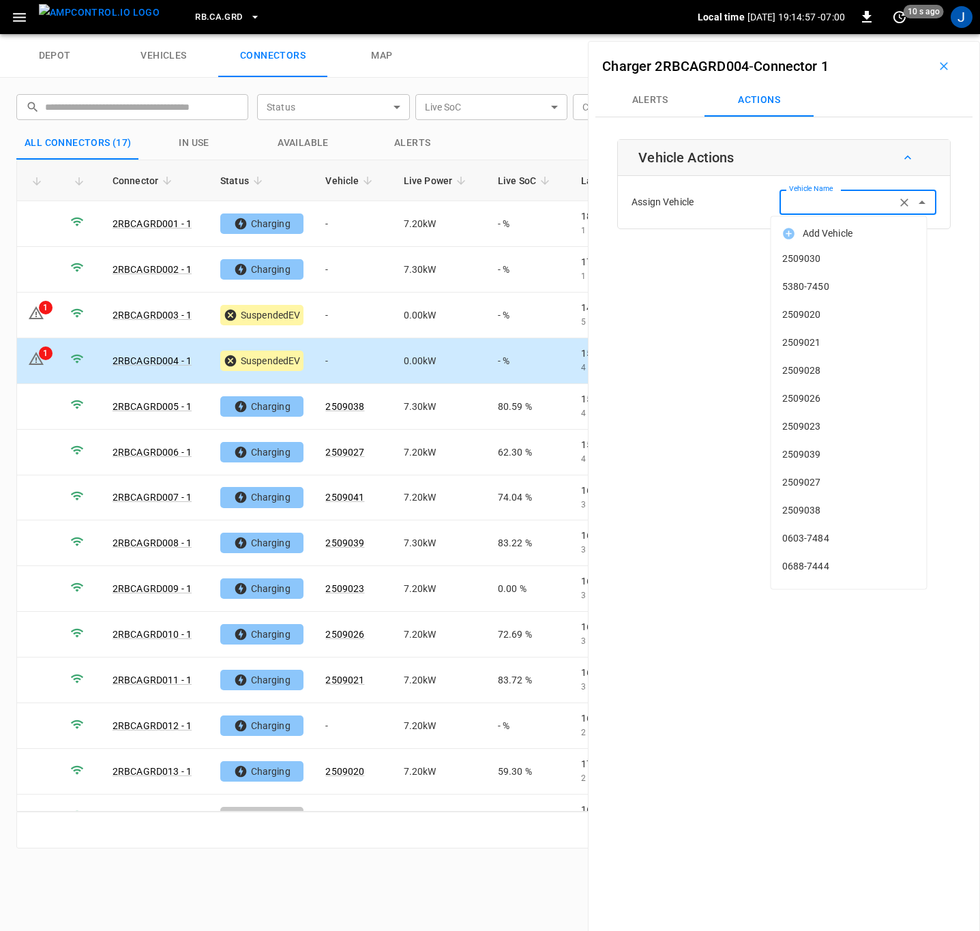
click at [792, 199] on div "Vehicle Name Vehicle Name" at bounding box center [858, 202] width 157 height 25
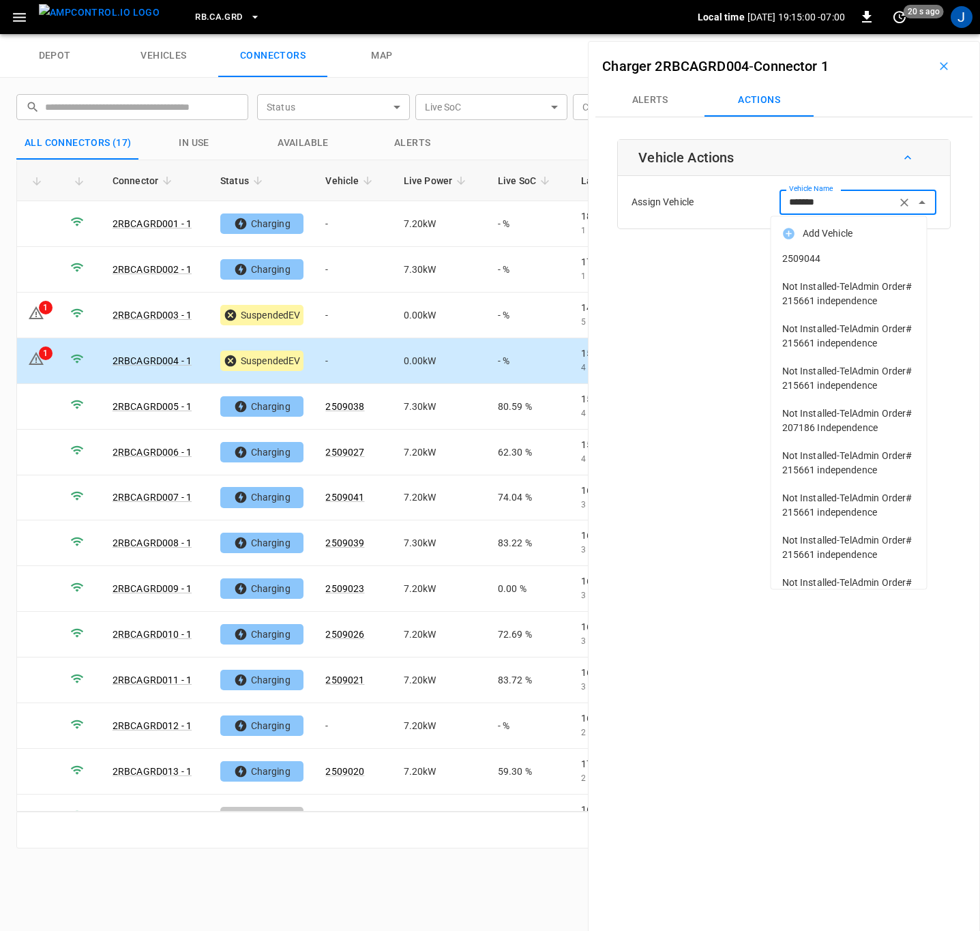
click at [809, 260] on span "2509044" at bounding box center [849, 259] width 134 height 14
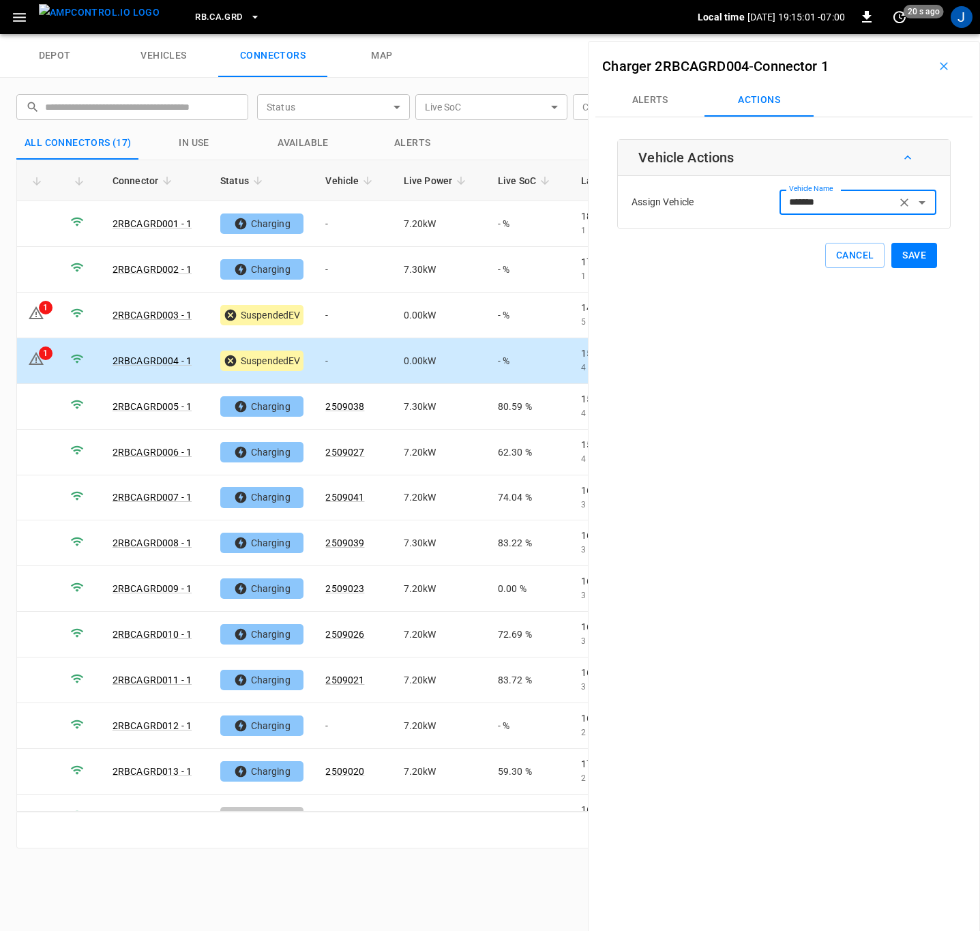
type input "*******"
click at [900, 252] on button "Save" at bounding box center [914, 255] width 46 height 25
click at [342, 268] on td "-" at bounding box center [353, 270] width 78 height 46
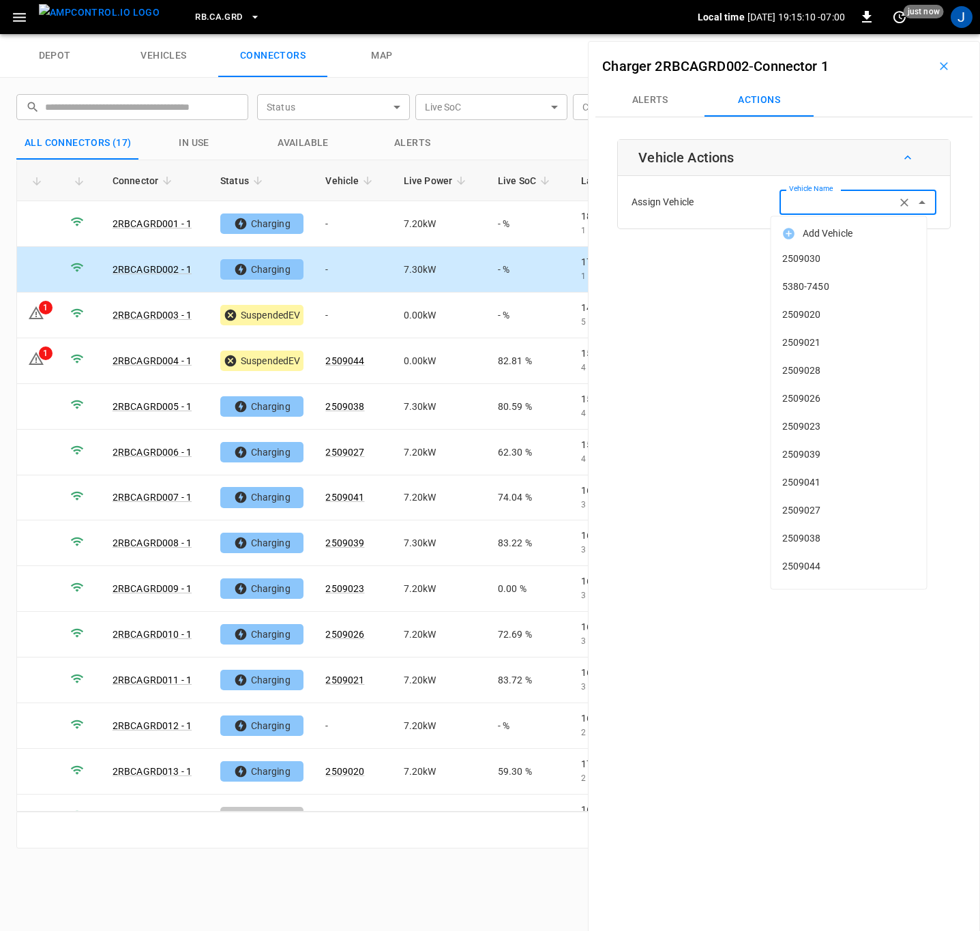
click at [842, 201] on input "Vehicle Name" at bounding box center [838, 202] width 108 height 17
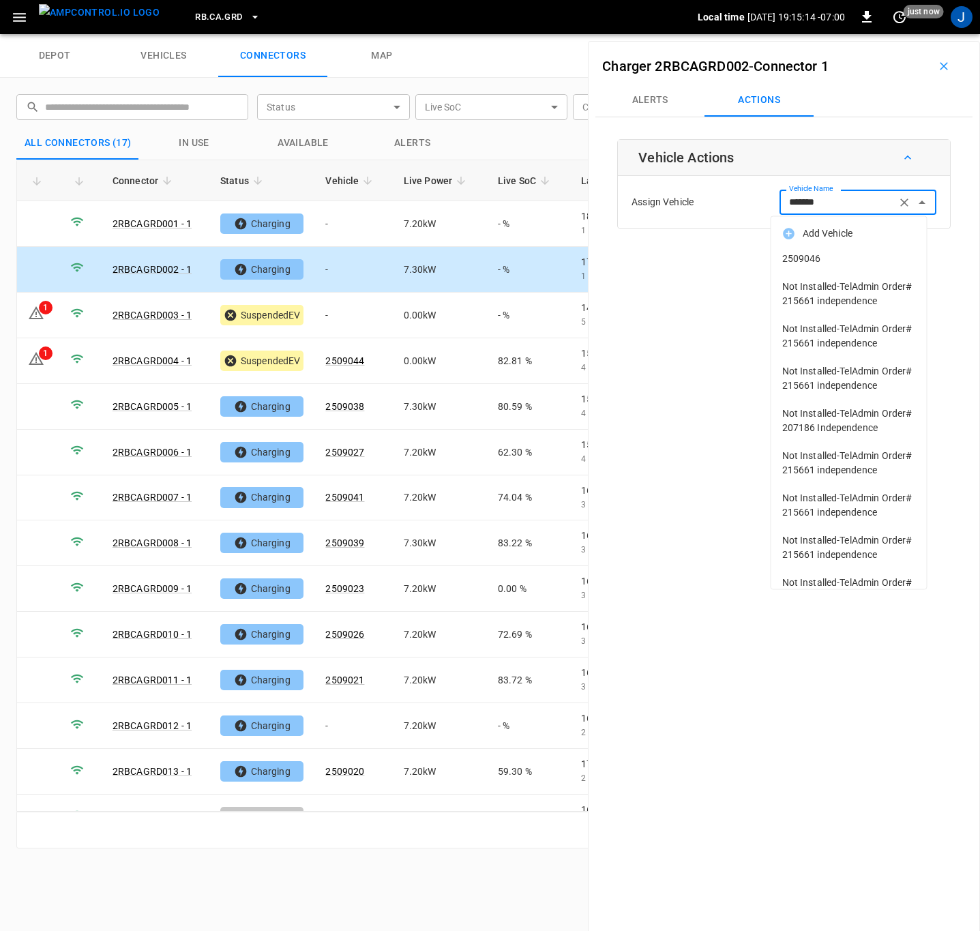
click at [795, 256] on span "2509046" at bounding box center [849, 259] width 134 height 14
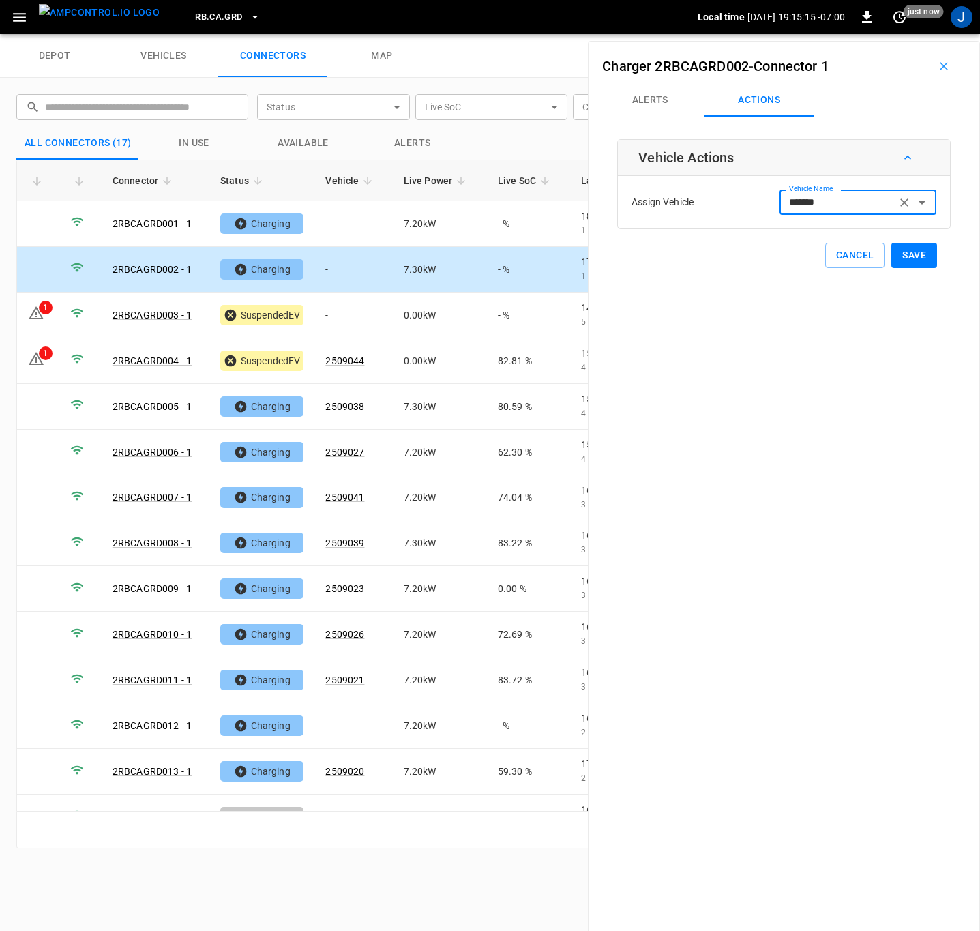
type input "*******"
click at [908, 252] on button "Save" at bounding box center [914, 255] width 46 height 25
click at [340, 314] on td "-" at bounding box center [353, 316] width 78 height 46
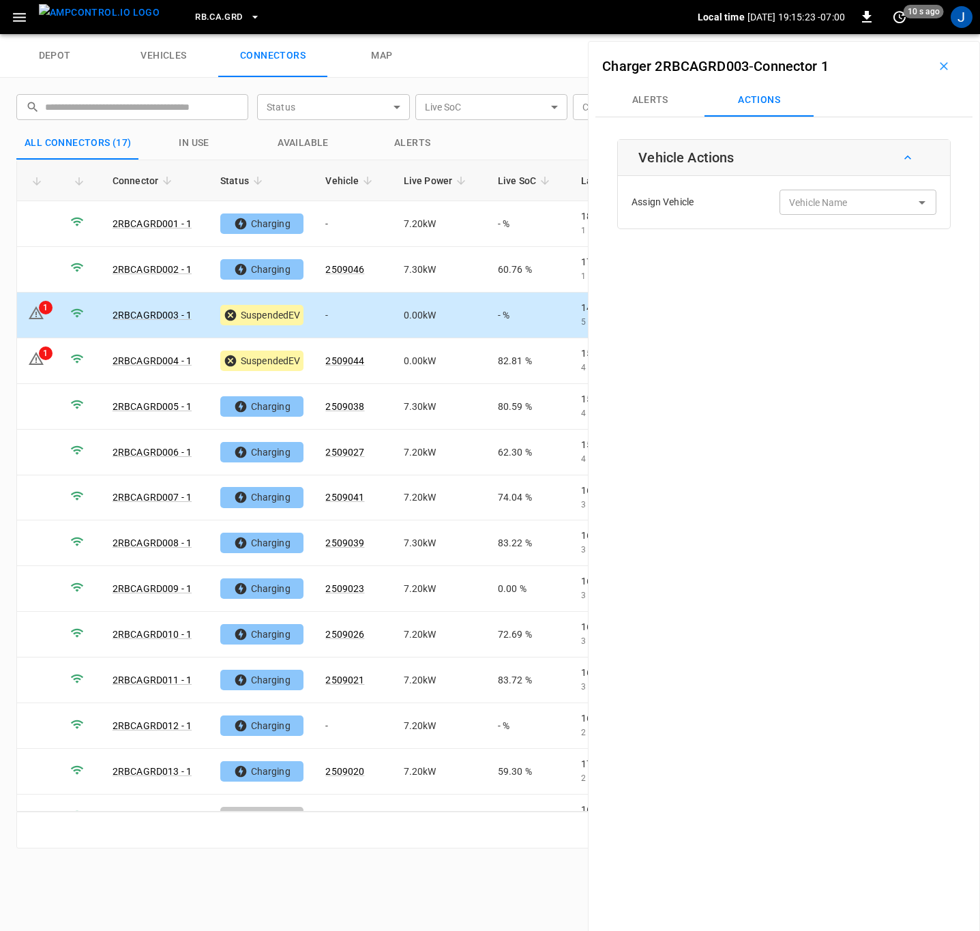
click at [825, 197] on div "Vehicle Name Vehicle Name" at bounding box center [858, 202] width 157 height 25
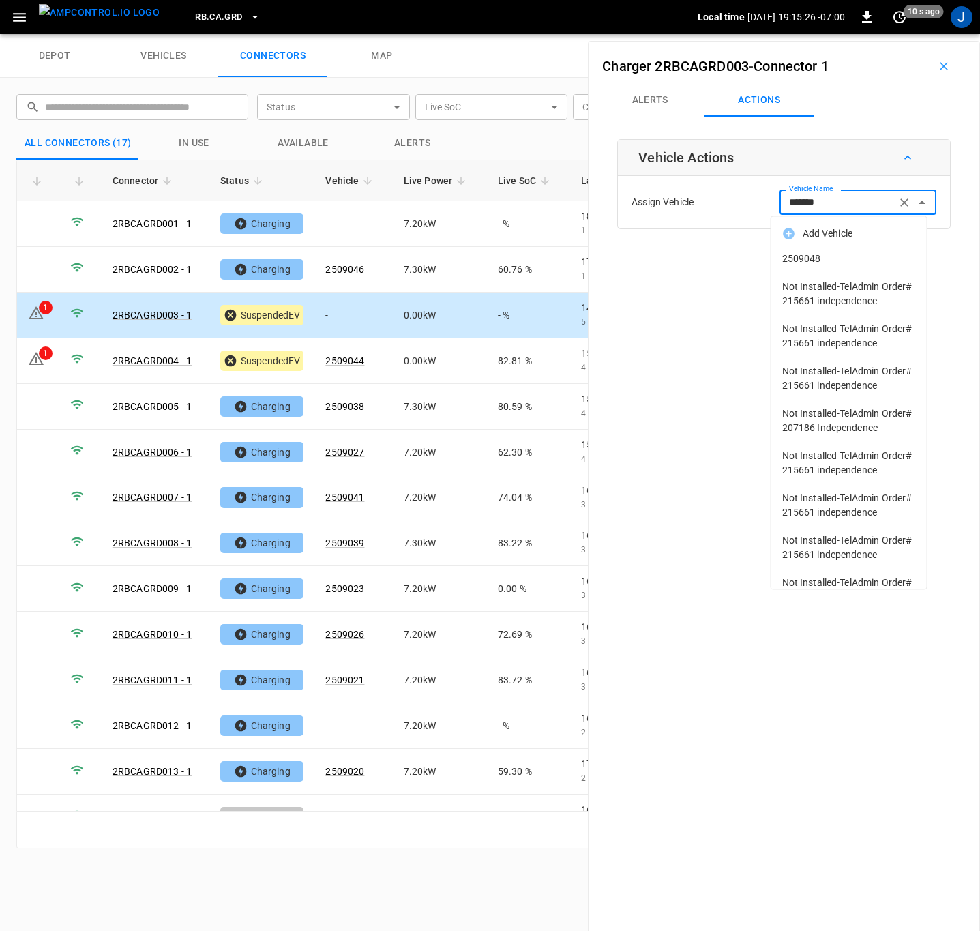
click at [820, 252] on span "2509048" at bounding box center [849, 259] width 134 height 14
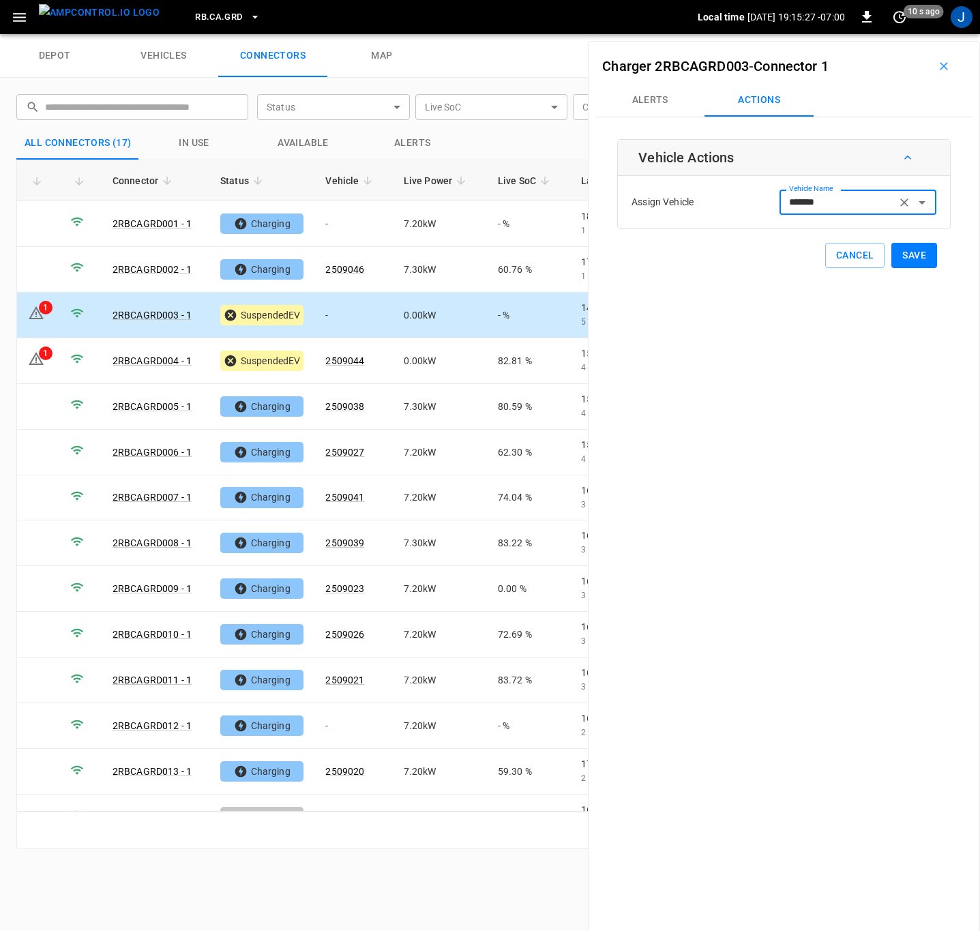
type input "*******"
click at [910, 256] on button "Save" at bounding box center [914, 255] width 46 height 25
click at [336, 735] on td "-" at bounding box center [353, 726] width 78 height 46
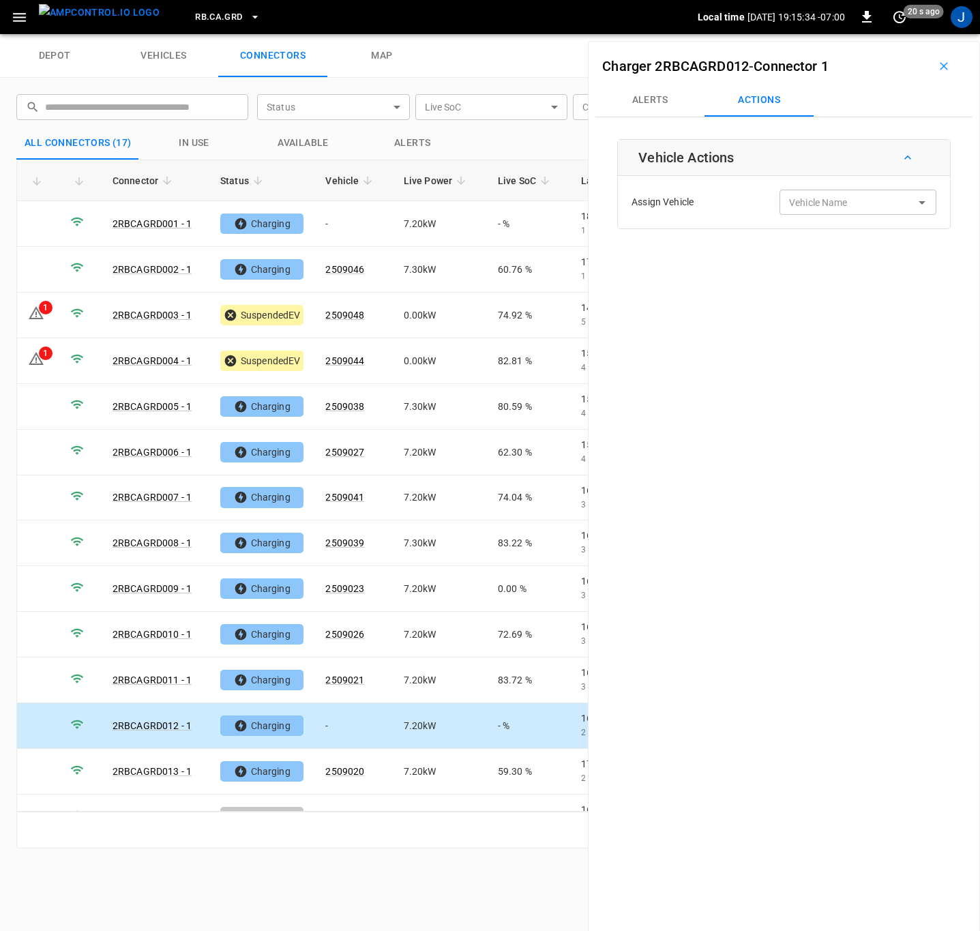
click at [844, 203] on input "Vehicle Name" at bounding box center [838, 202] width 108 height 17
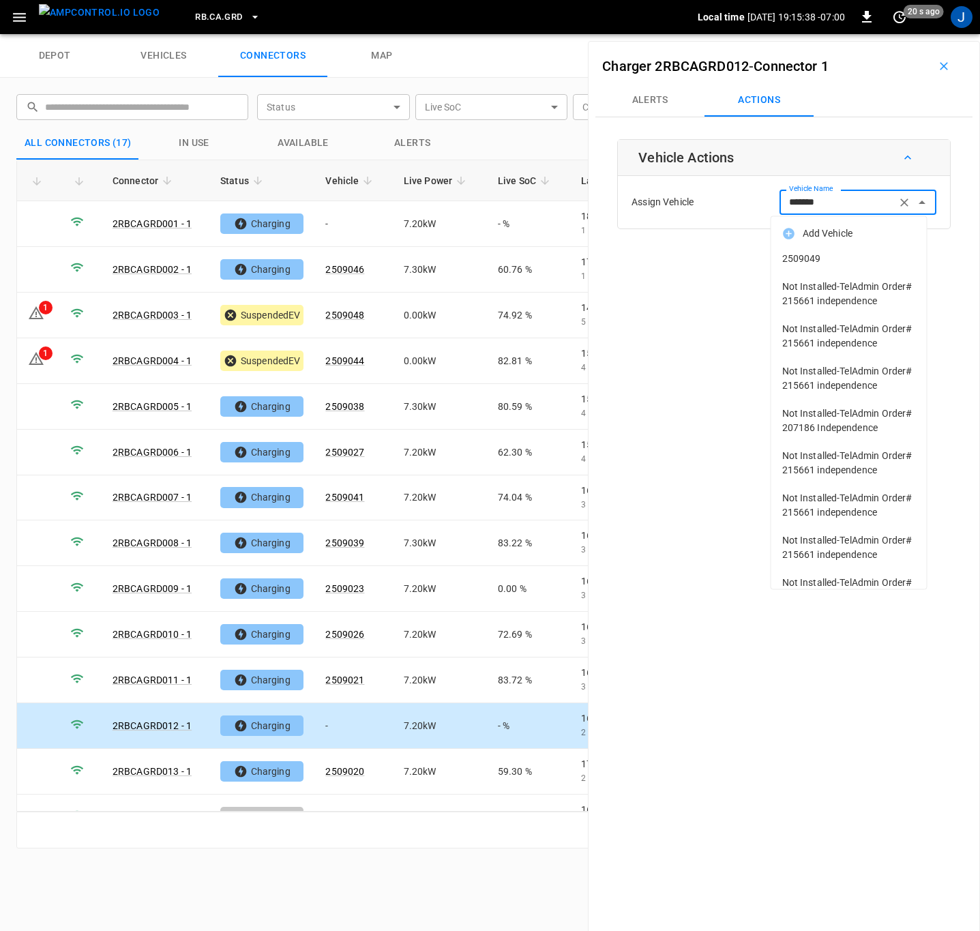
click at [802, 265] on span "2509049" at bounding box center [849, 259] width 134 height 14
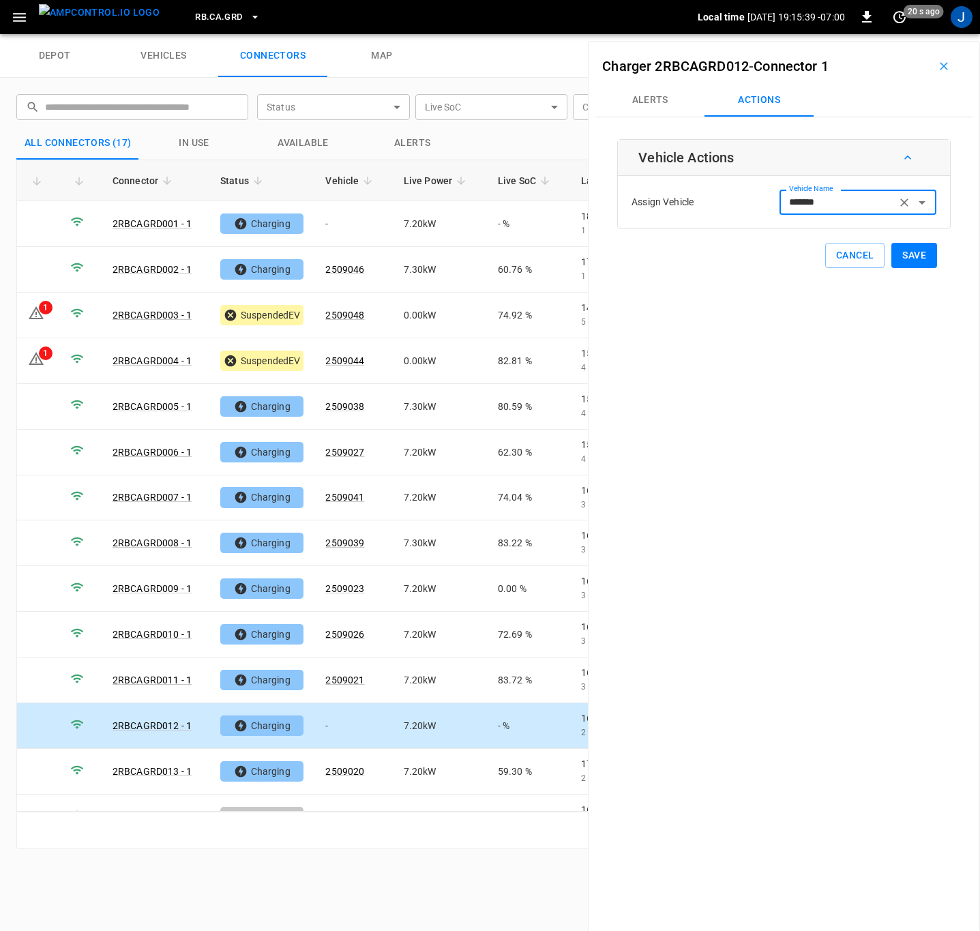
type input "*******"
click at [901, 256] on button "Save" at bounding box center [914, 255] width 46 height 25
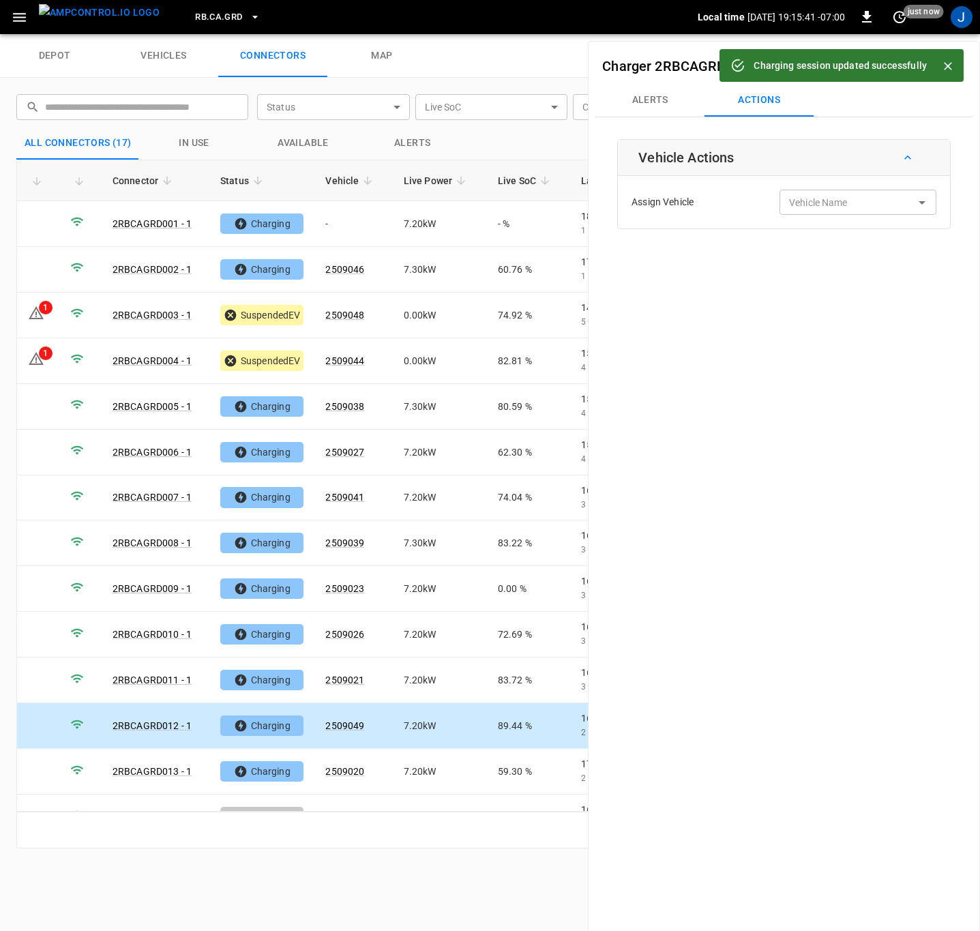
type input "*******"
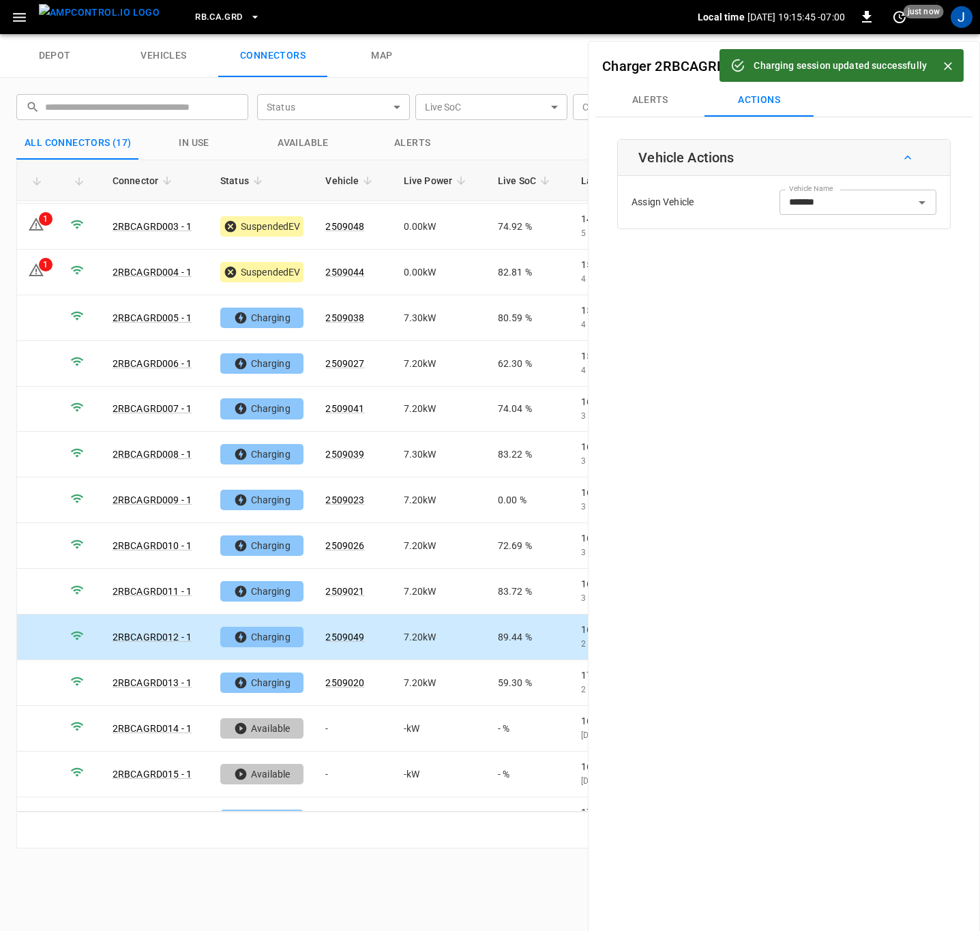
scroll to position [166, 0]
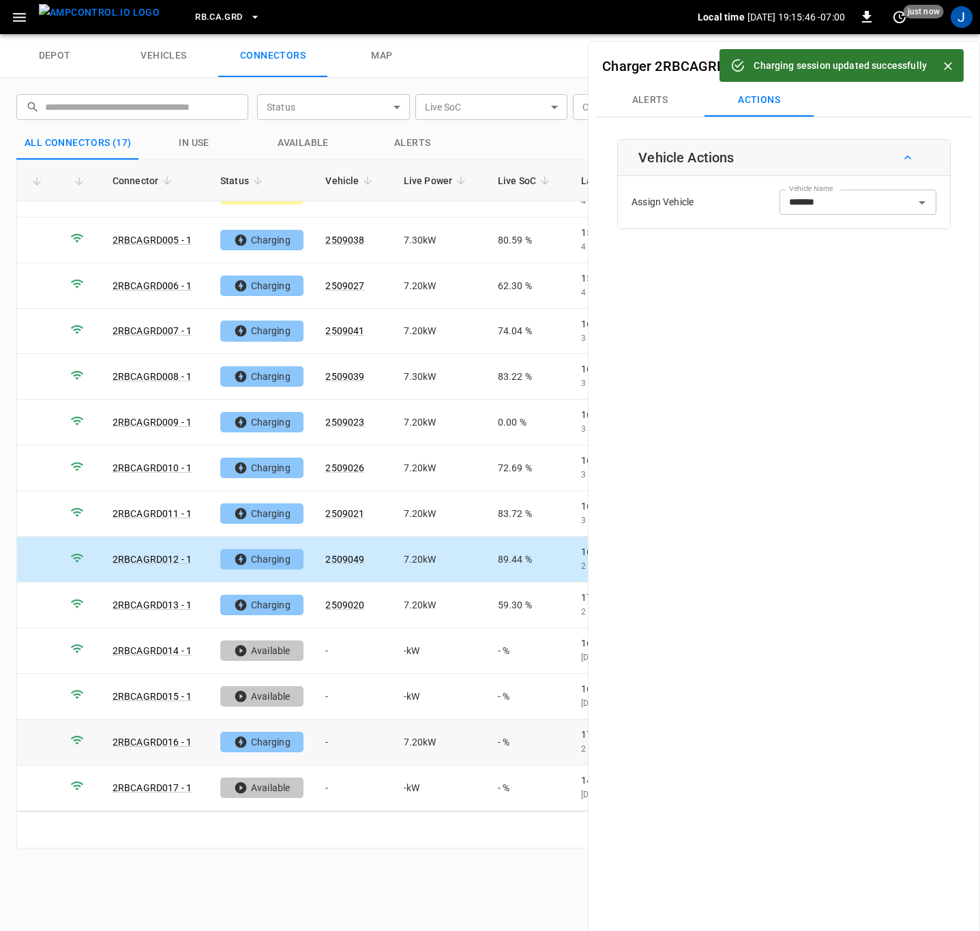
click at [332, 747] on td "-" at bounding box center [353, 742] width 78 height 46
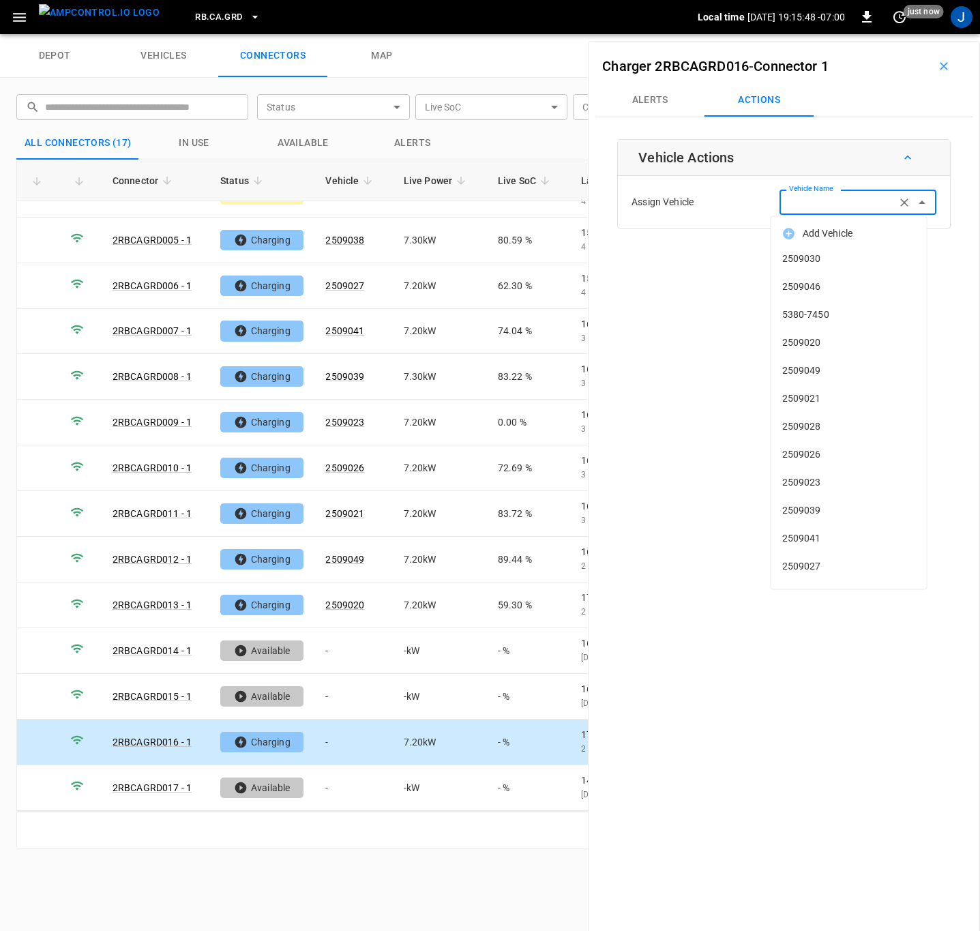
click at [841, 209] on input "Vehicle Name" at bounding box center [838, 202] width 108 height 17
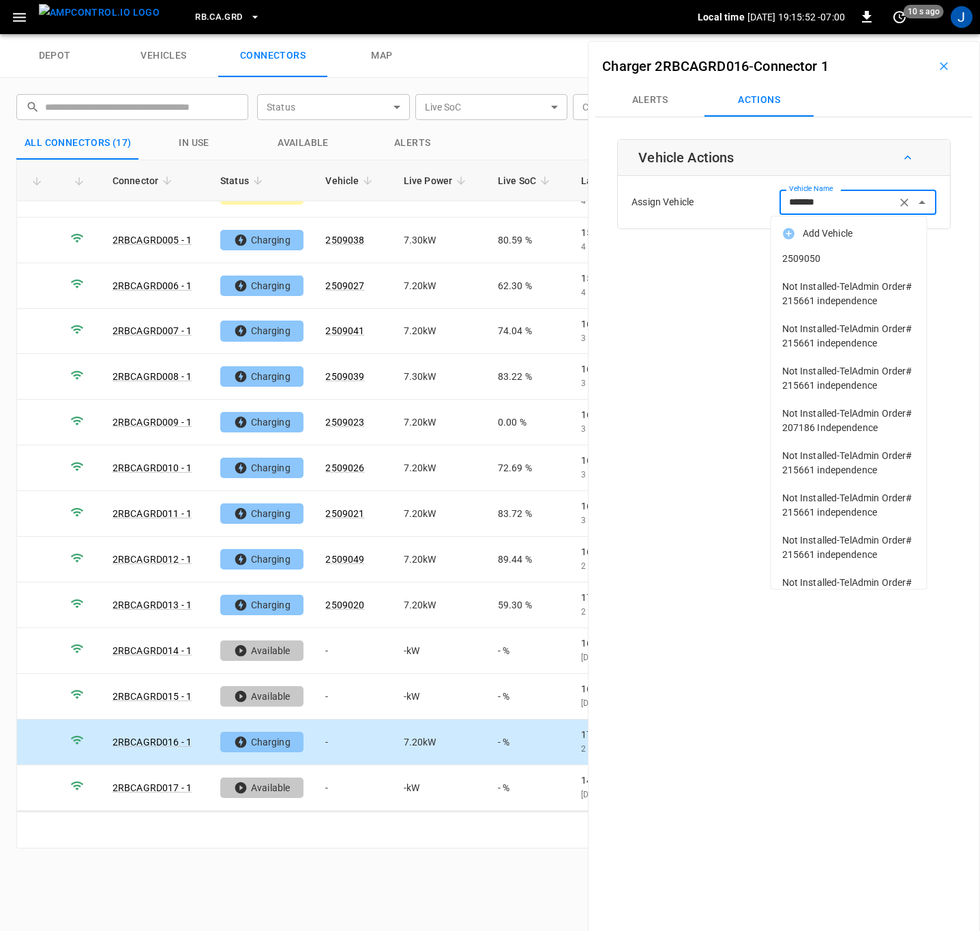
click at [801, 261] on span "2509050" at bounding box center [849, 259] width 134 height 14
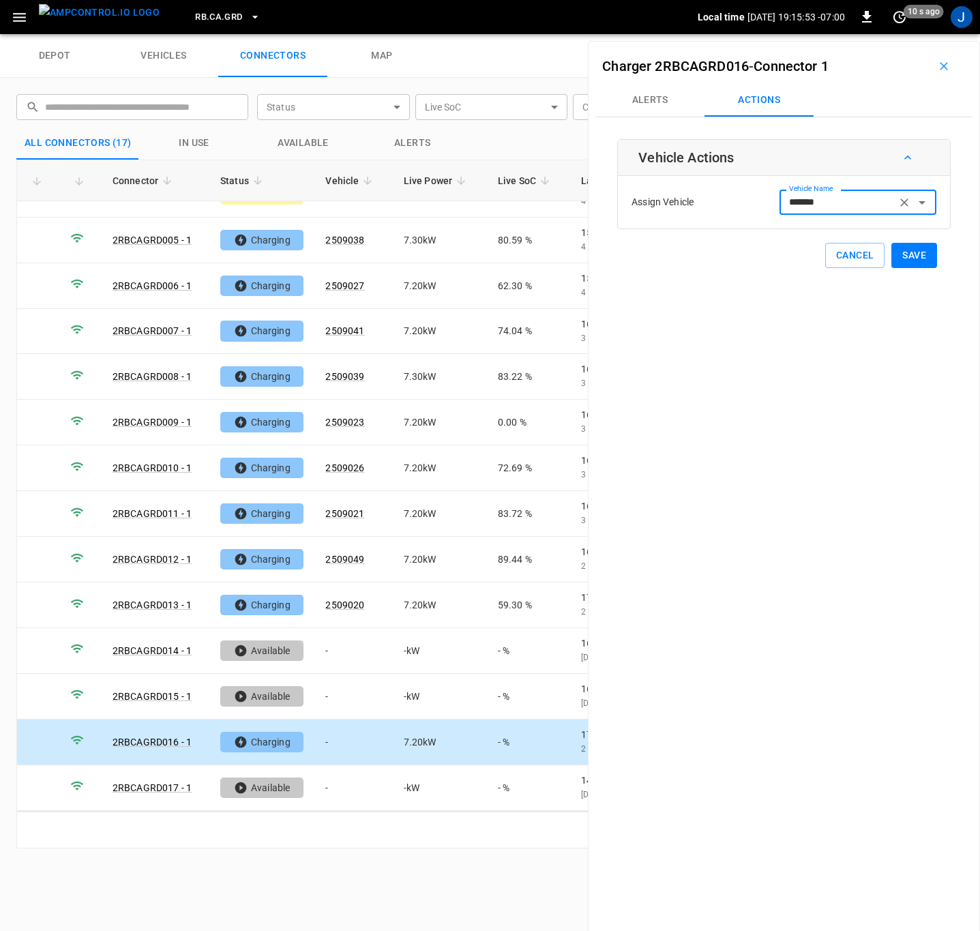
type input "*******"
click at [903, 260] on button "Save" at bounding box center [914, 255] width 46 height 25
click at [940, 63] on icon "button" at bounding box center [944, 66] width 8 height 8
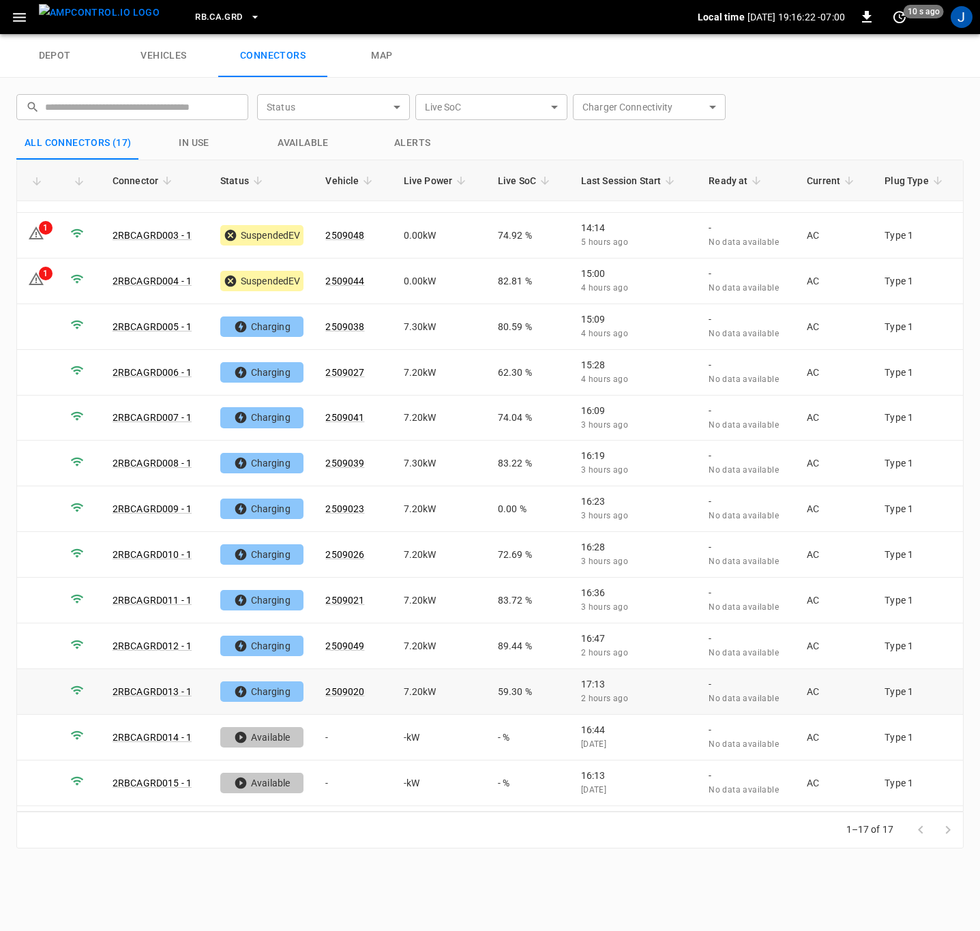
scroll to position [0, 0]
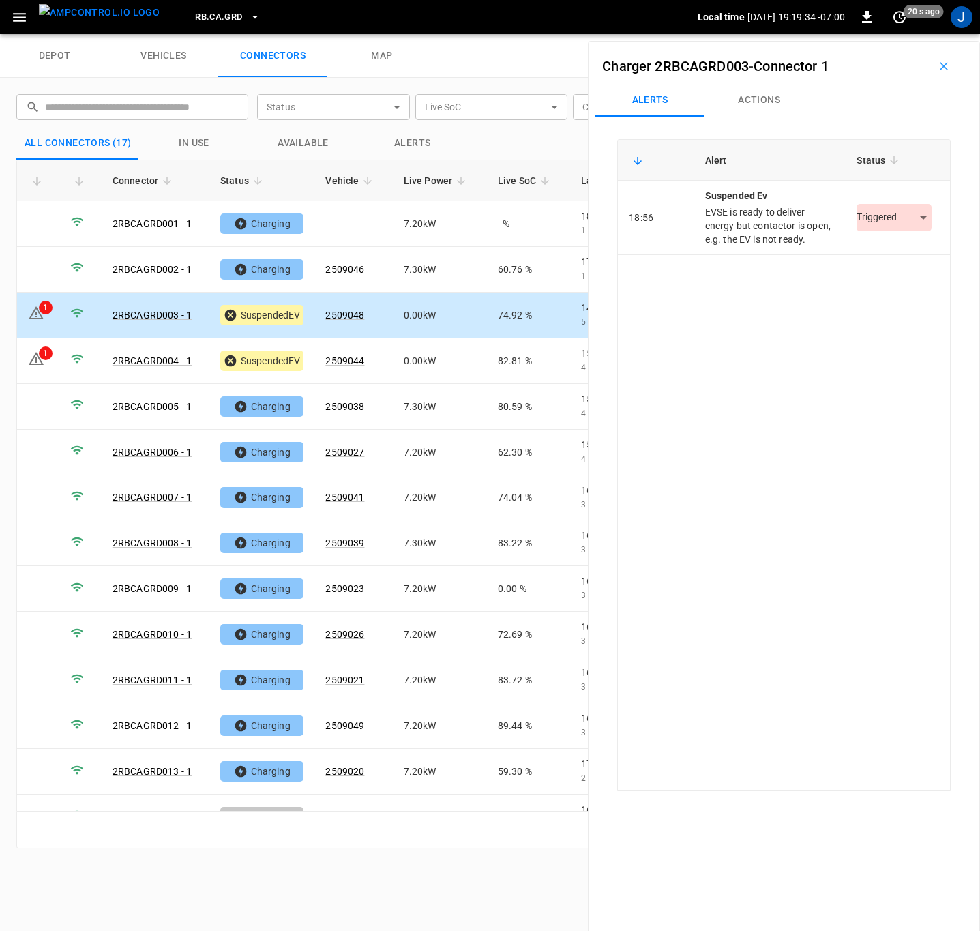
click at [915, 34] on body "RB.CA.GRD Local time 2025-10-08 19:19:34 -07:00 0 20 s ago J depot vehicles con…" at bounding box center [490, 17] width 980 height 34
click at [903, 262] on li "Resolved" at bounding box center [886, 259] width 85 height 23
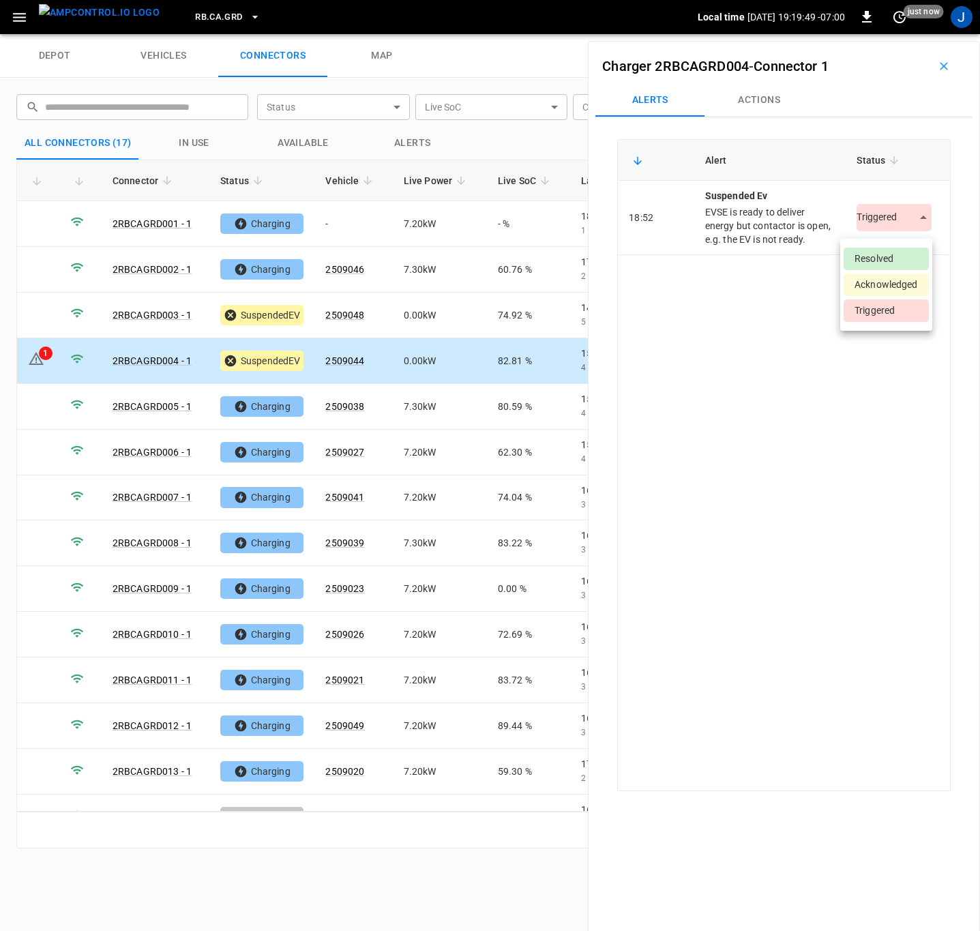
click at [915, 34] on body "RB.CA.GRD Local time 2025-10-08 19:19:49 -07:00 0 just now J depot vehicles con…" at bounding box center [490, 17] width 980 height 34
click at [899, 254] on li "Resolved" at bounding box center [886, 259] width 85 height 23
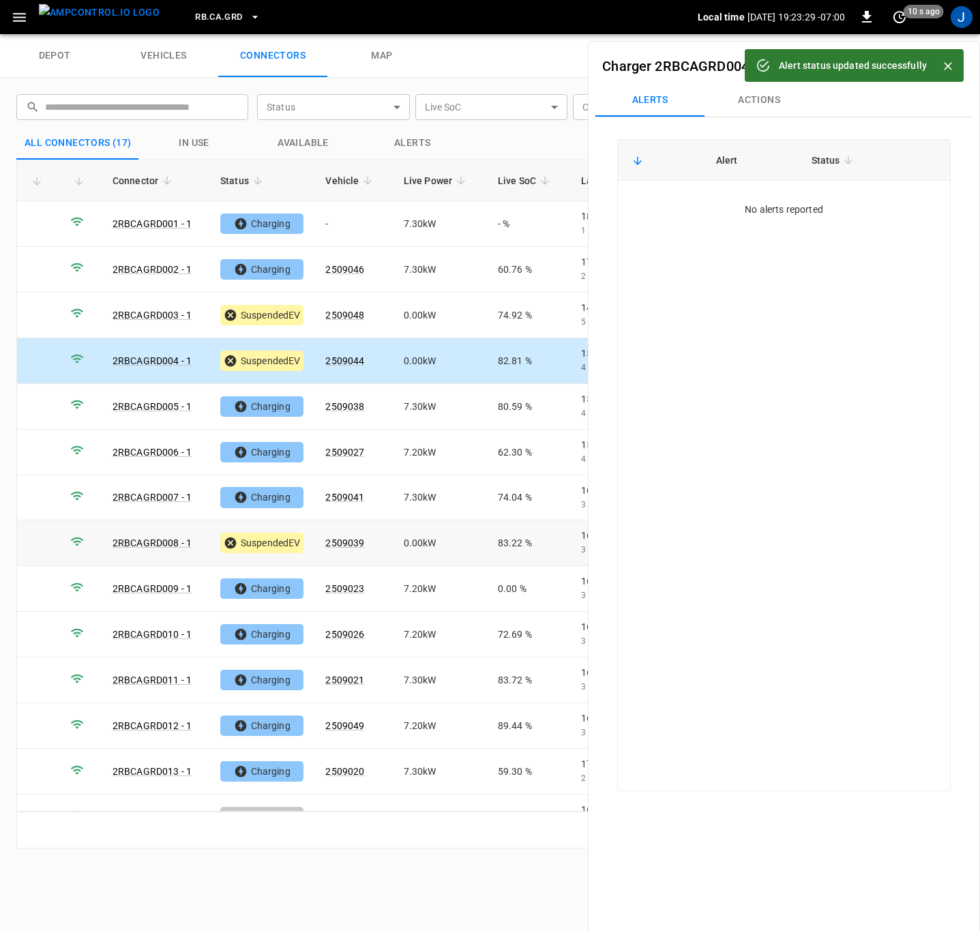
click at [29, 545] on td at bounding box center [38, 543] width 42 height 46
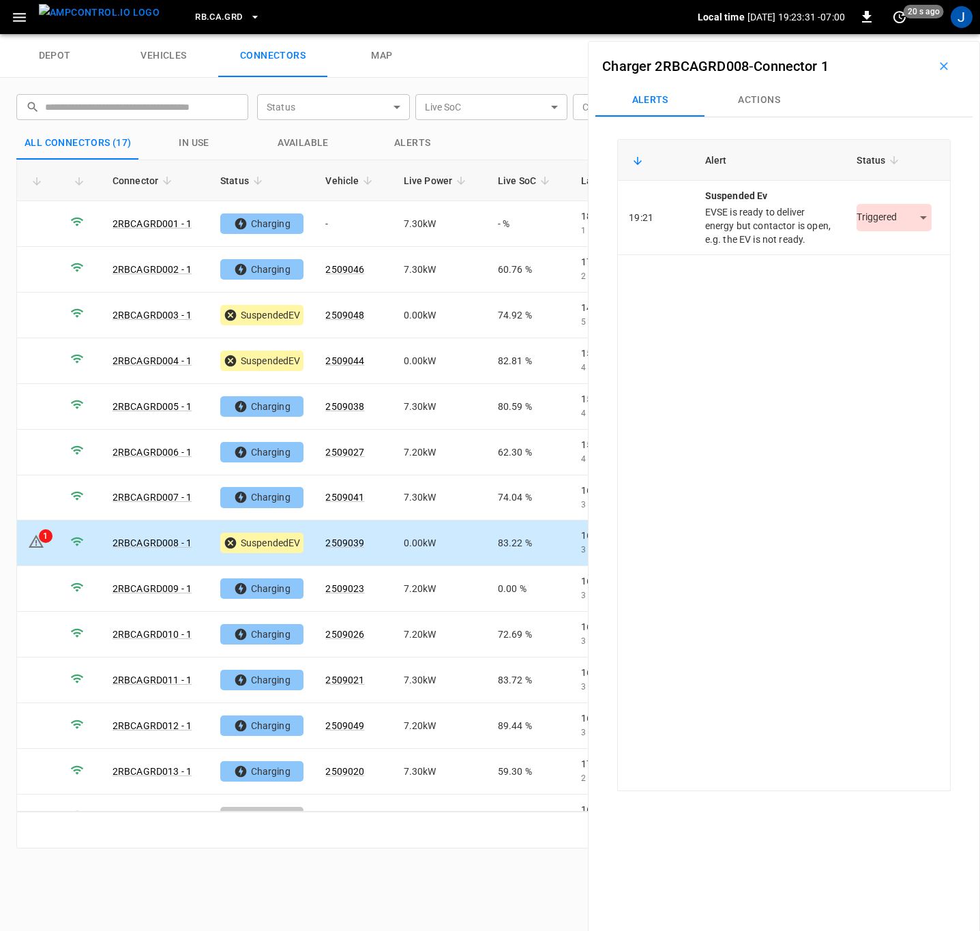
click at [909, 34] on body "RB.CA.GRD Local time 2025-10-08 19:23:31 -07:00 0 20 s ago J depot vehicles con…" at bounding box center [490, 17] width 980 height 34
click at [893, 263] on li "Resolved" at bounding box center [886, 259] width 85 height 23
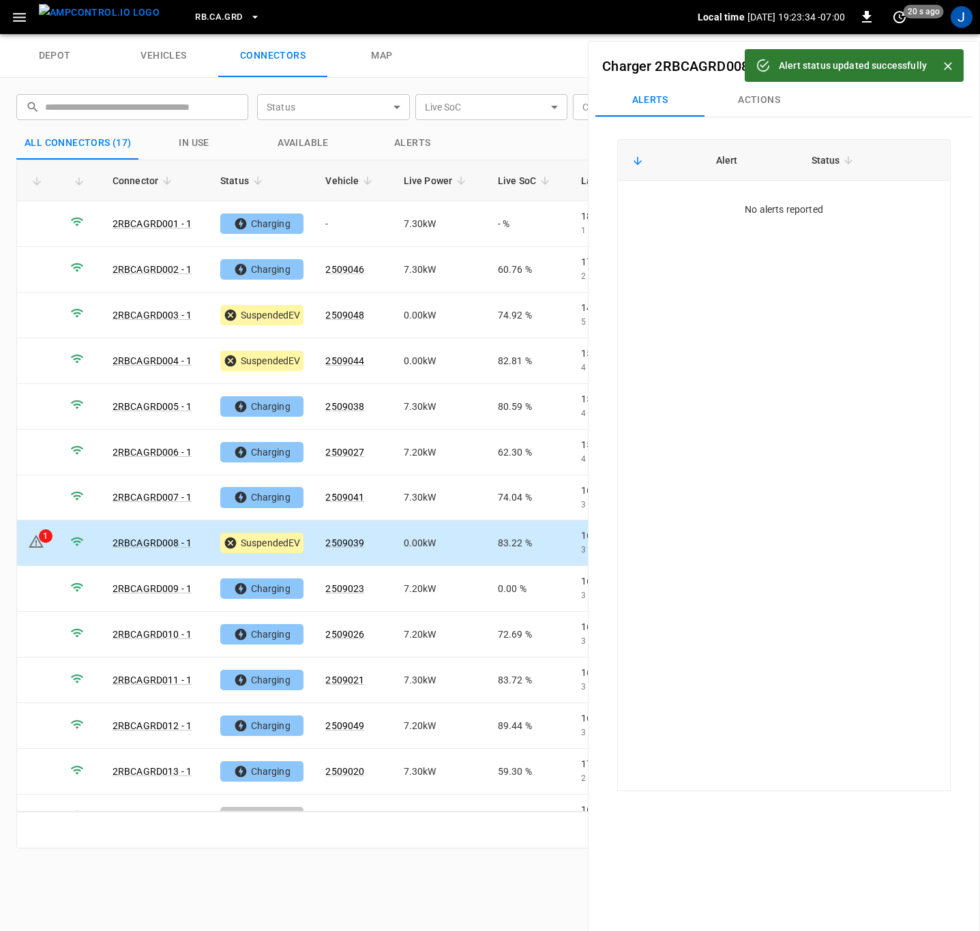
click at [951, 59] on icon "Close" at bounding box center [948, 66] width 14 height 14
click at [943, 65] on button "button" at bounding box center [944, 66] width 44 height 22
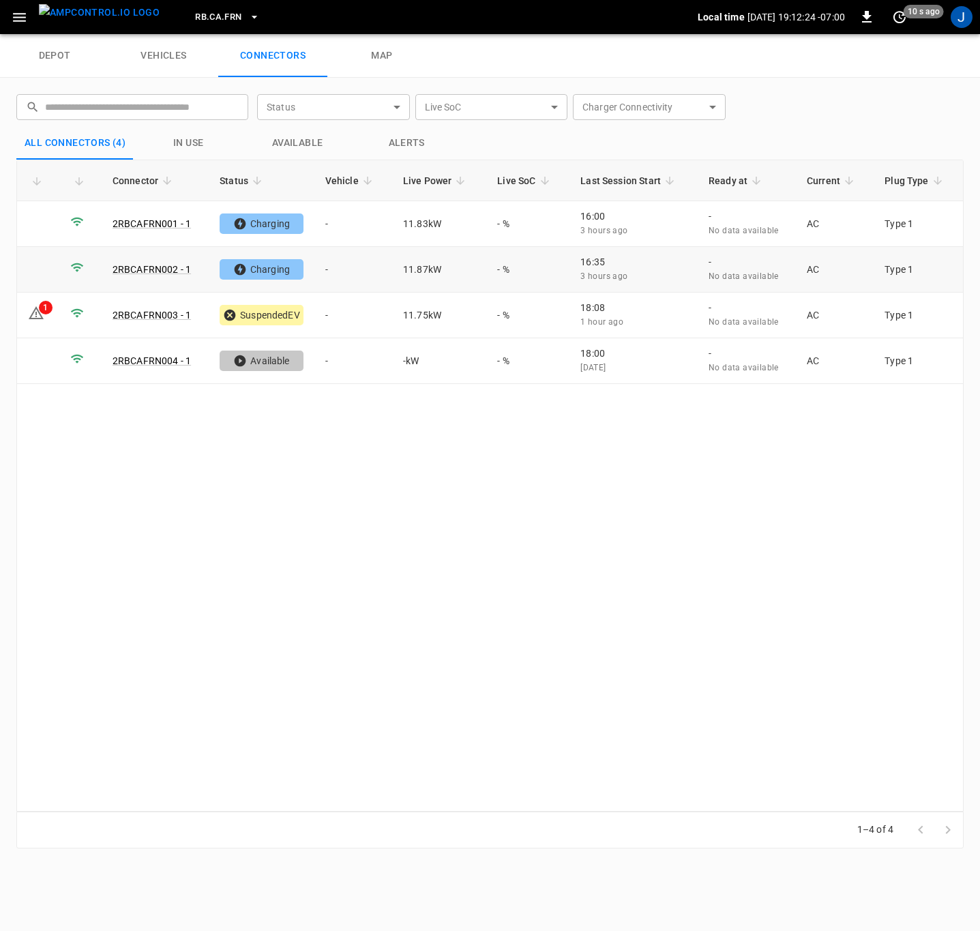
click at [338, 270] on td "-" at bounding box center [353, 270] width 78 height 46
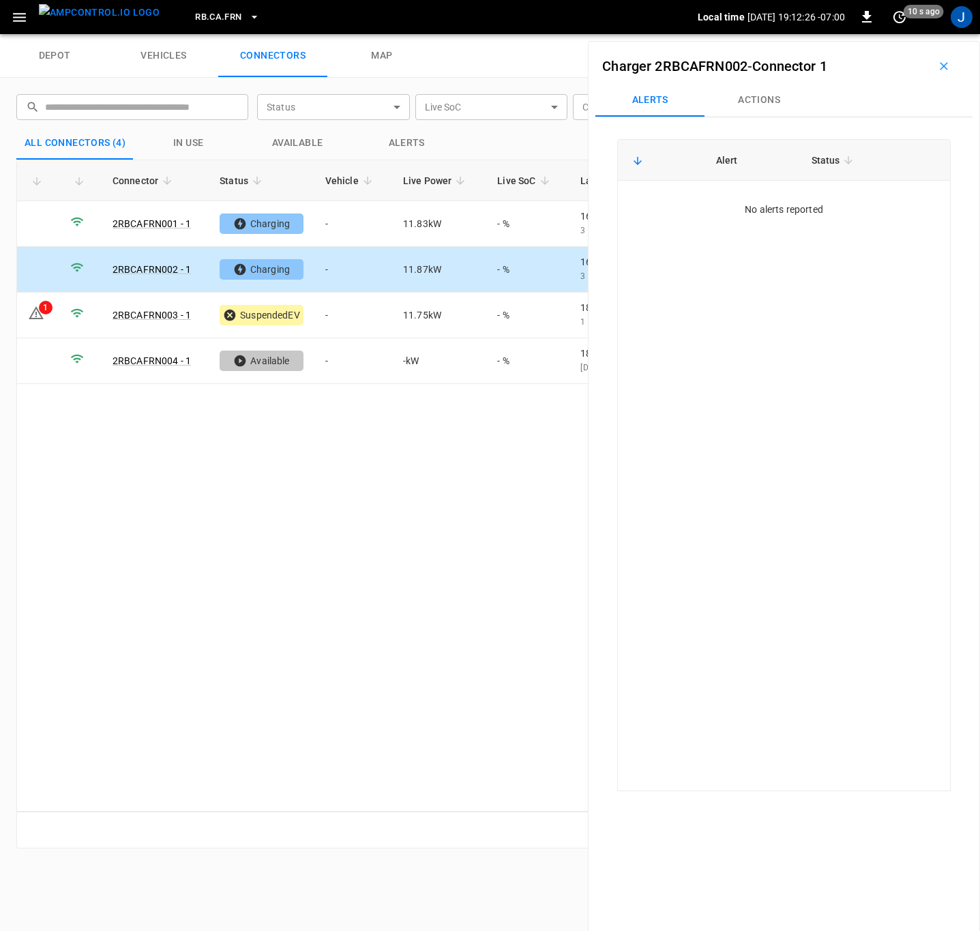
click at [763, 100] on button "Actions" at bounding box center [758, 100] width 109 height 33
click at [821, 207] on div "Vehicle Name Vehicle Name" at bounding box center [858, 202] width 157 height 25
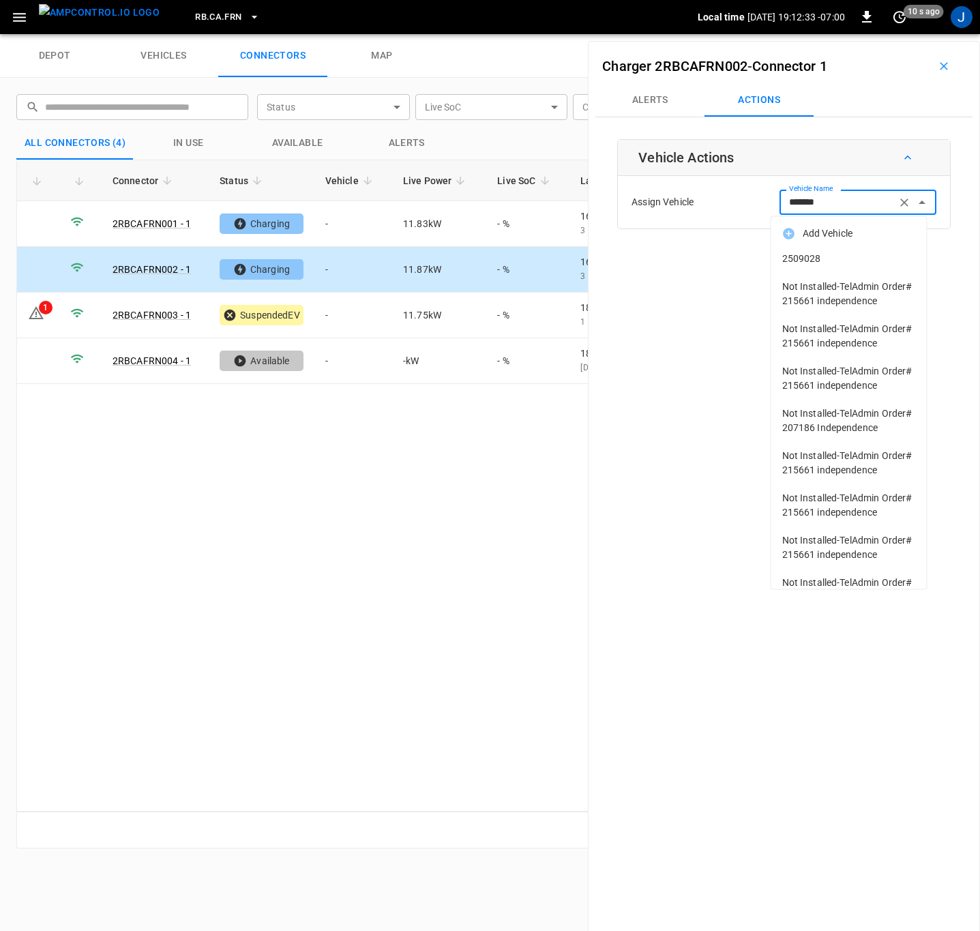
click at [813, 262] on span "2509028" at bounding box center [849, 259] width 134 height 14
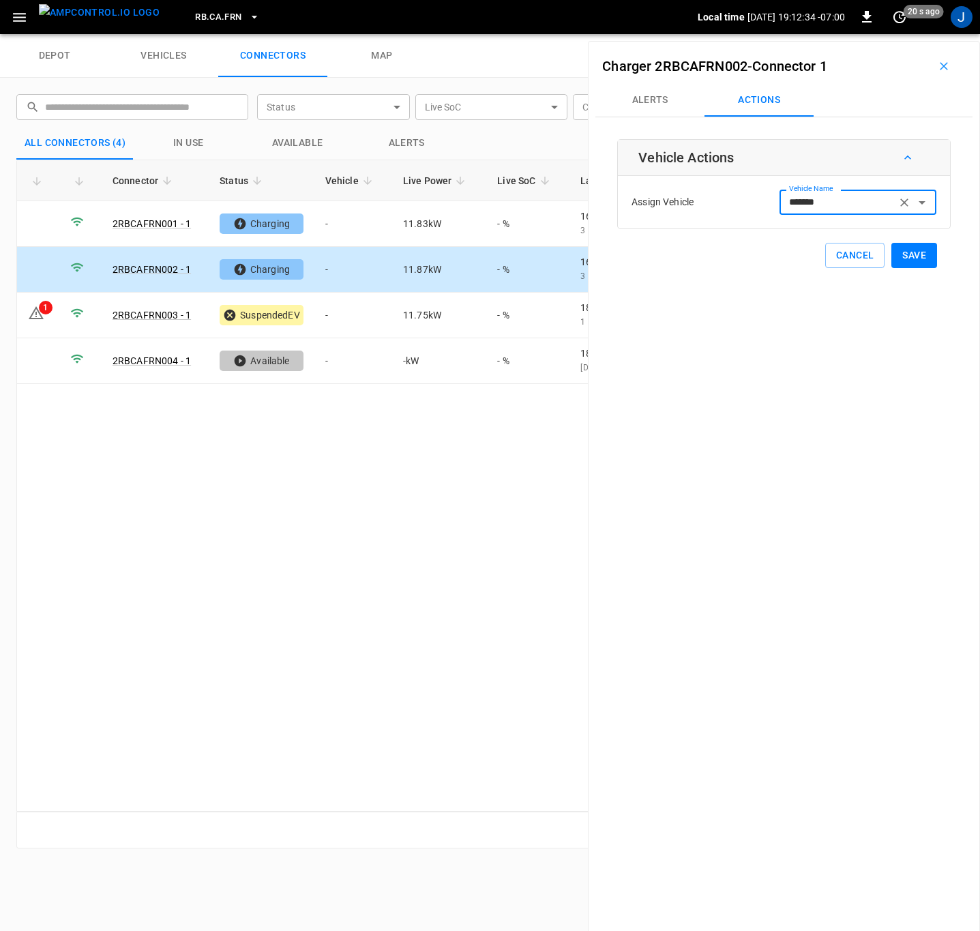
type input "*******"
click at [913, 254] on button "Save" at bounding box center [914, 255] width 46 height 25
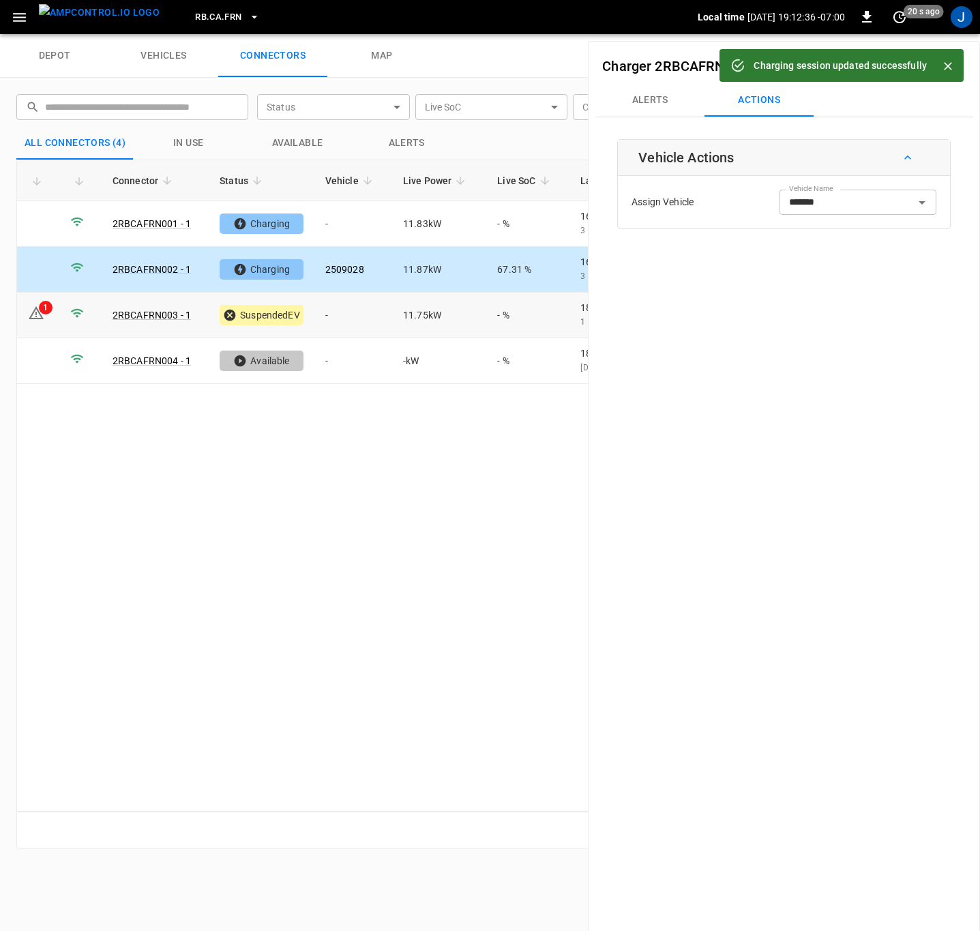
click at [342, 316] on td "-" at bounding box center [353, 316] width 78 height 46
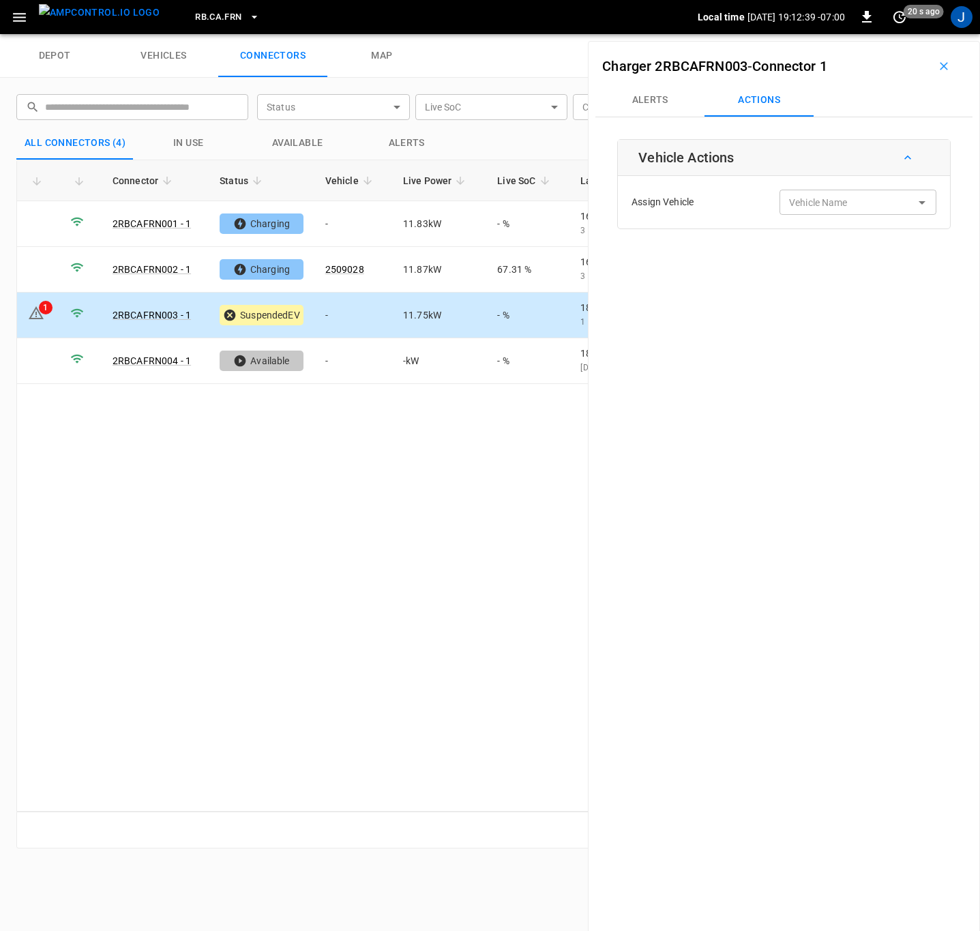
click at [827, 203] on div "Vehicle Name Vehicle Name" at bounding box center [858, 202] width 157 height 25
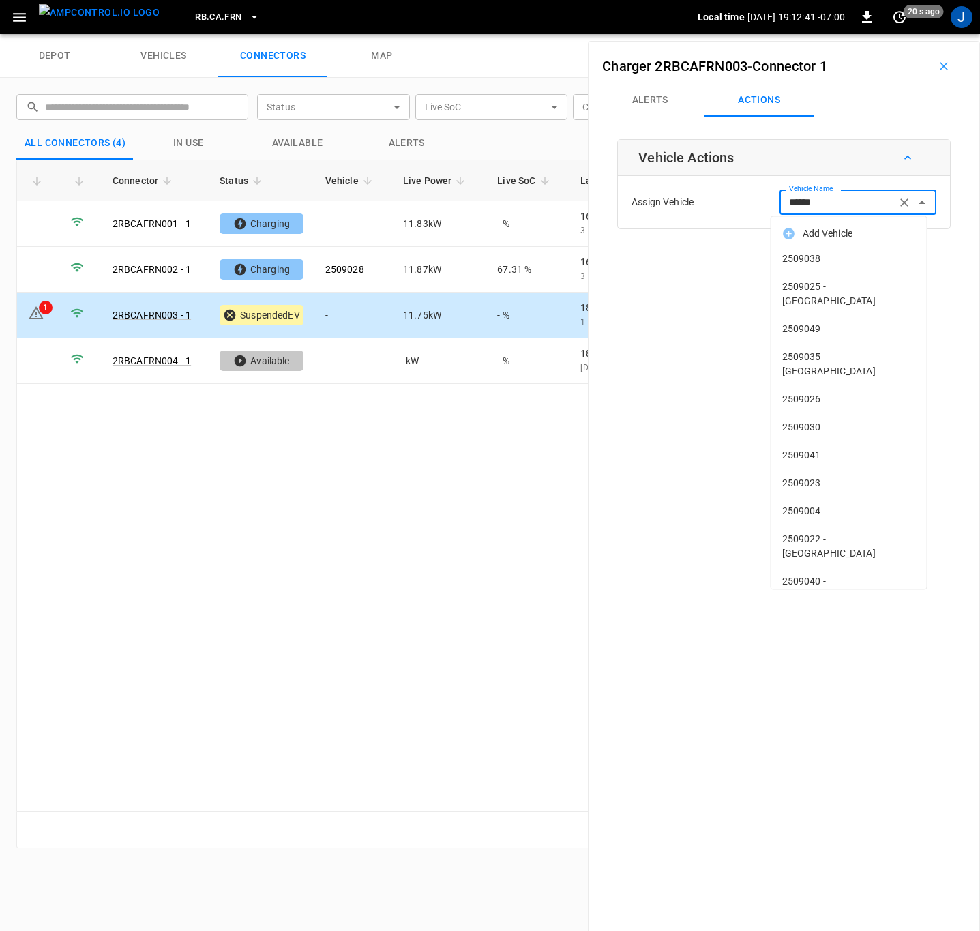
type input "*******"
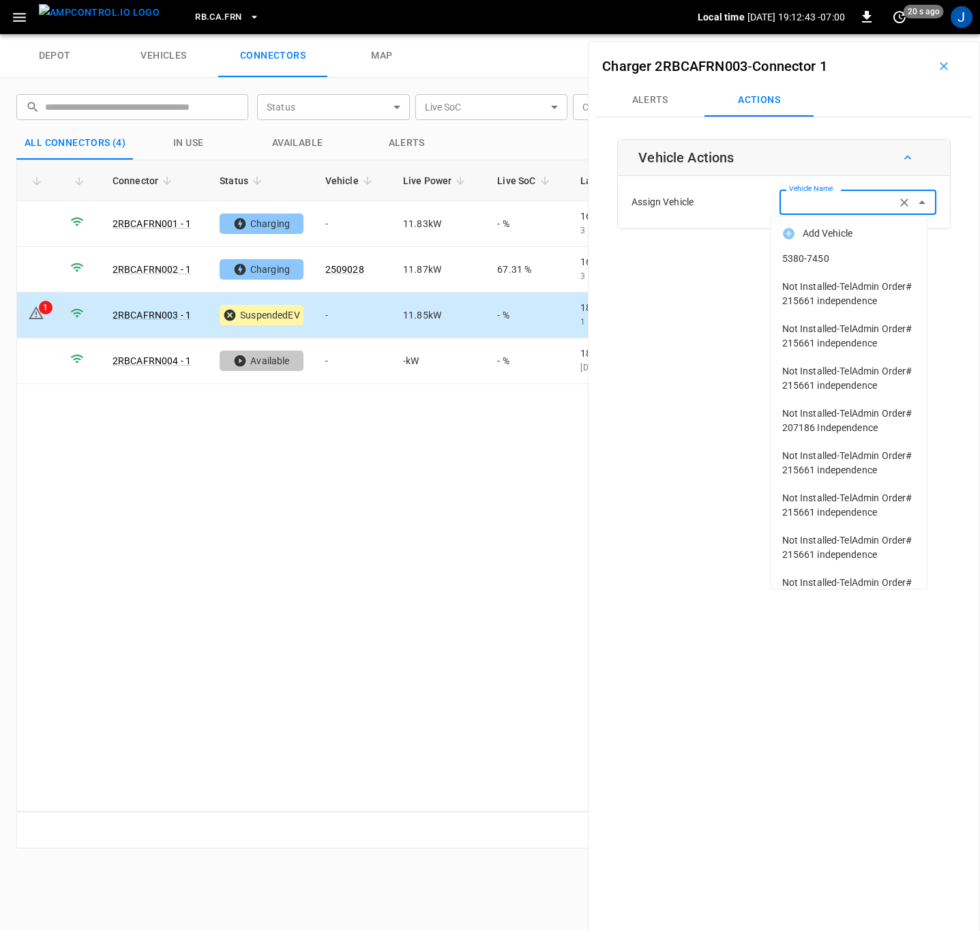
click at [810, 261] on span "5380-7450" at bounding box center [849, 259] width 134 height 14
type input "*********"
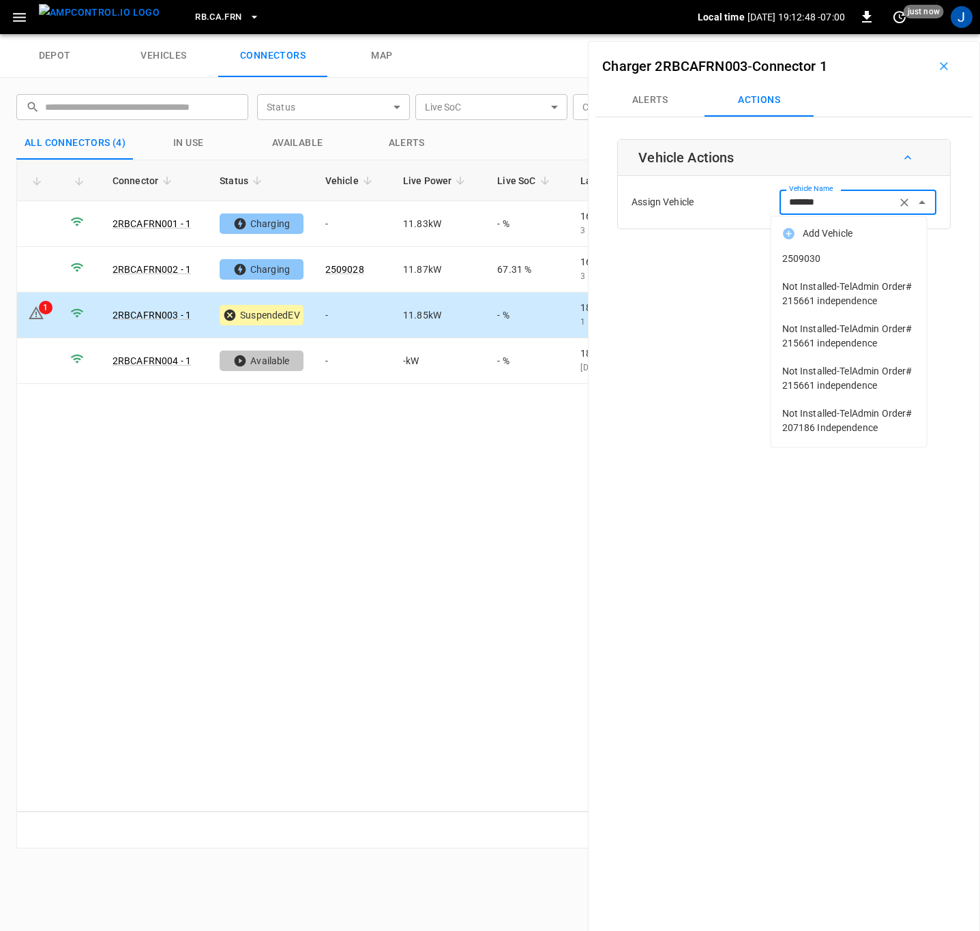
click at [805, 252] on span "2509030" at bounding box center [849, 259] width 134 height 14
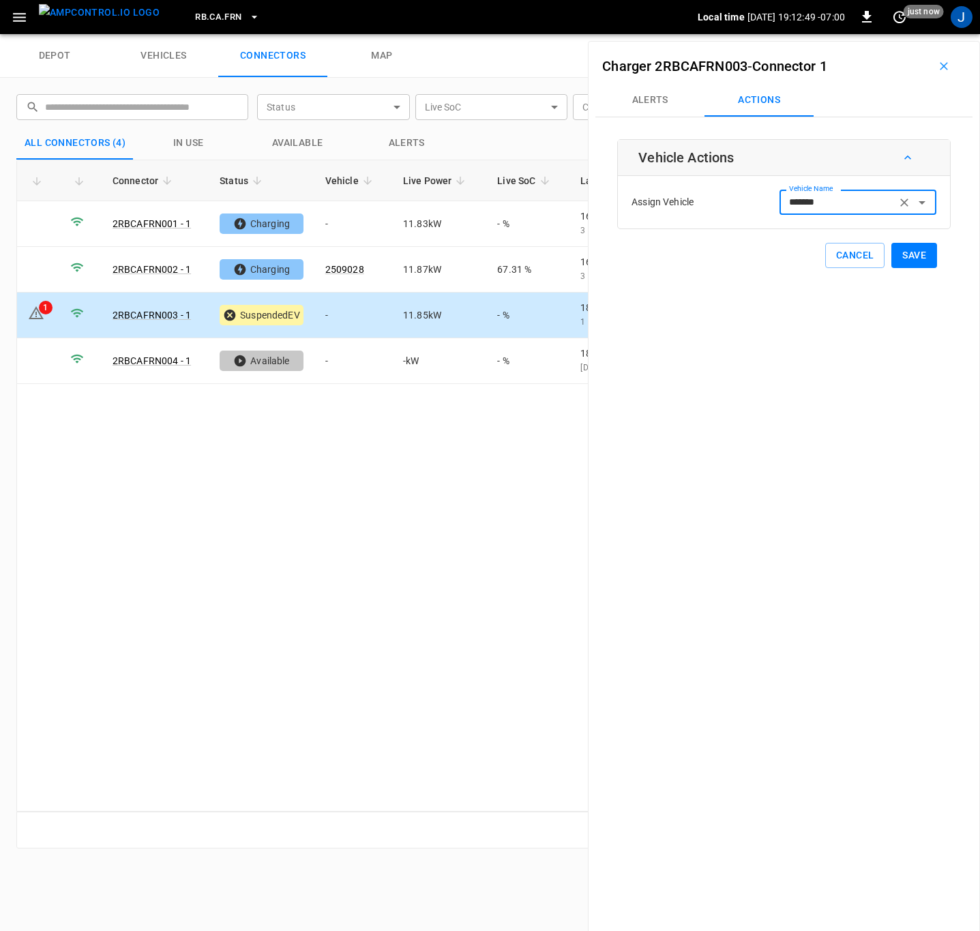
type input "*******"
click at [903, 254] on button "Save" at bounding box center [914, 255] width 46 height 25
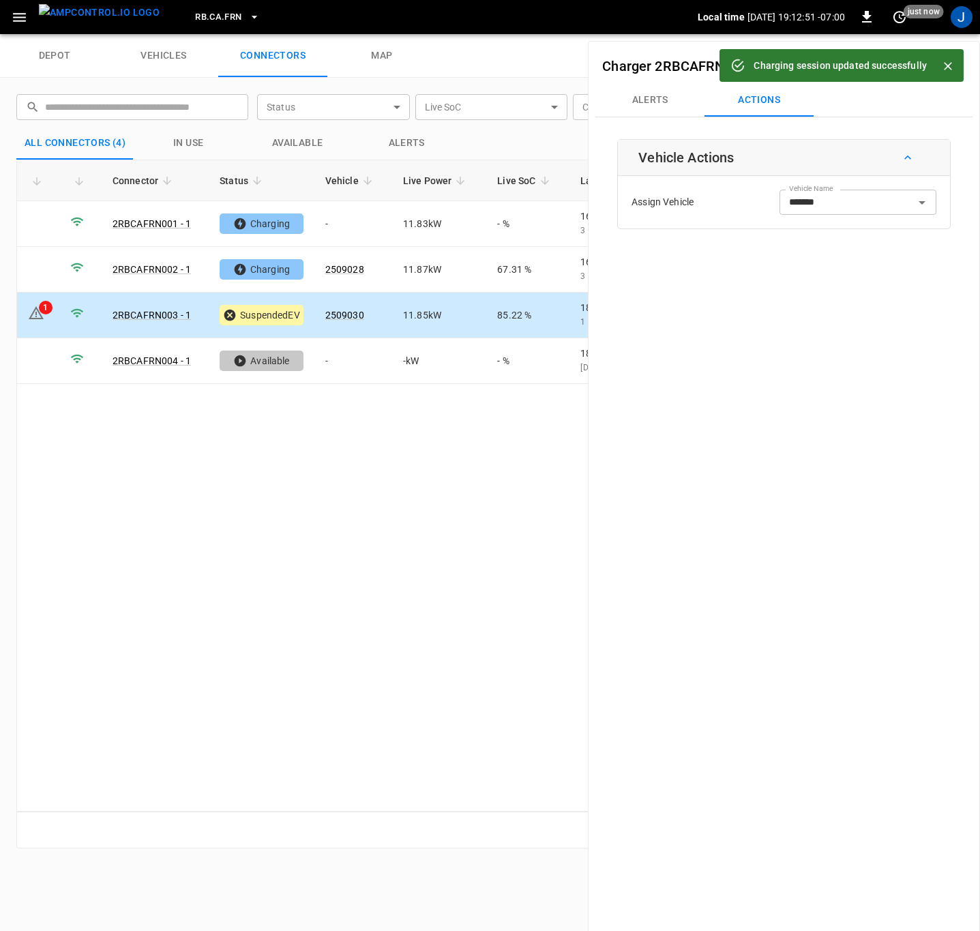
click at [950, 65] on icon "Close" at bounding box center [948, 66] width 14 height 14
click at [939, 68] on icon "button" at bounding box center [944, 66] width 14 height 14
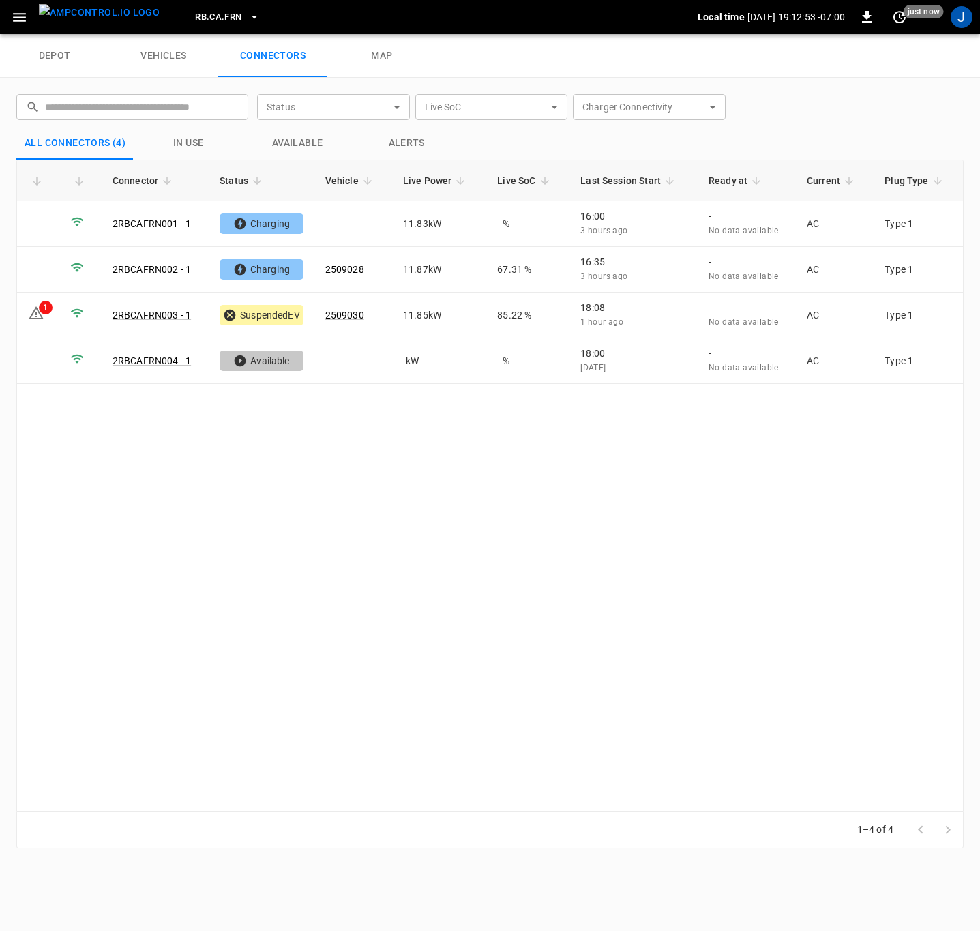
click at [501, 531] on div "Connector Status Vehicle Live Power Live SoC Last Session Start Ready at Curren…" at bounding box center [489, 486] width 947 height 652
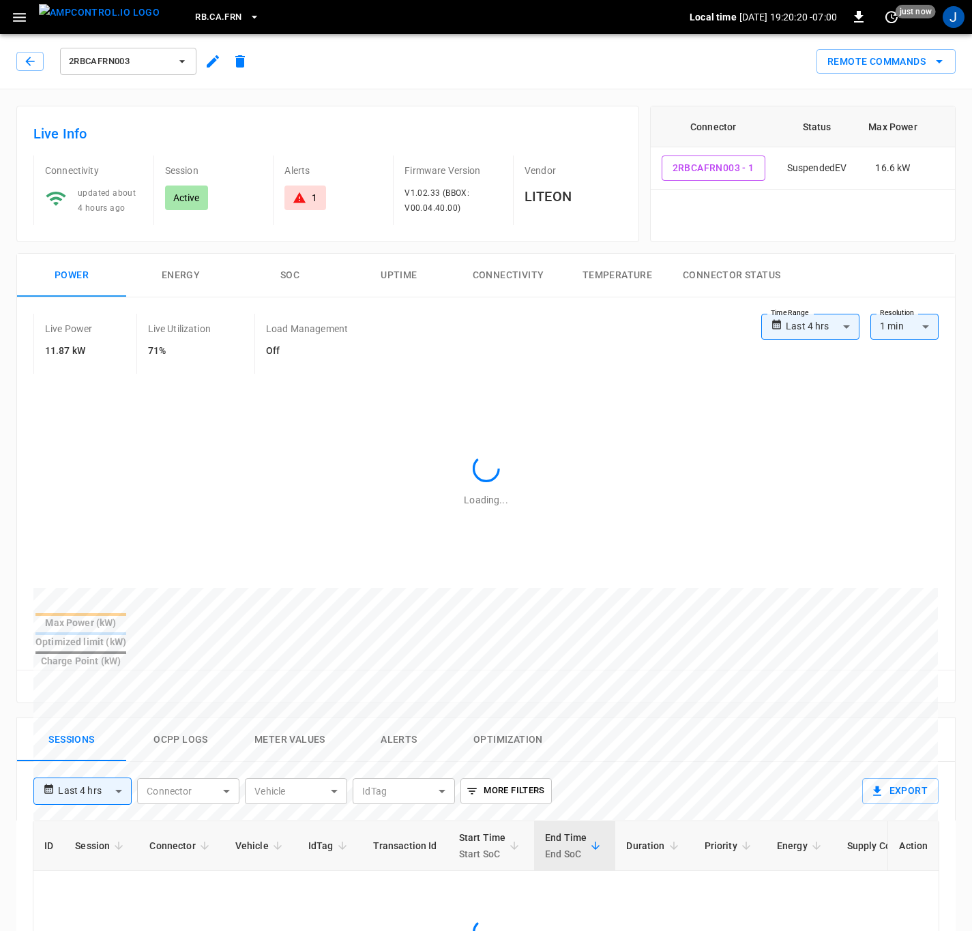
type input "**********"
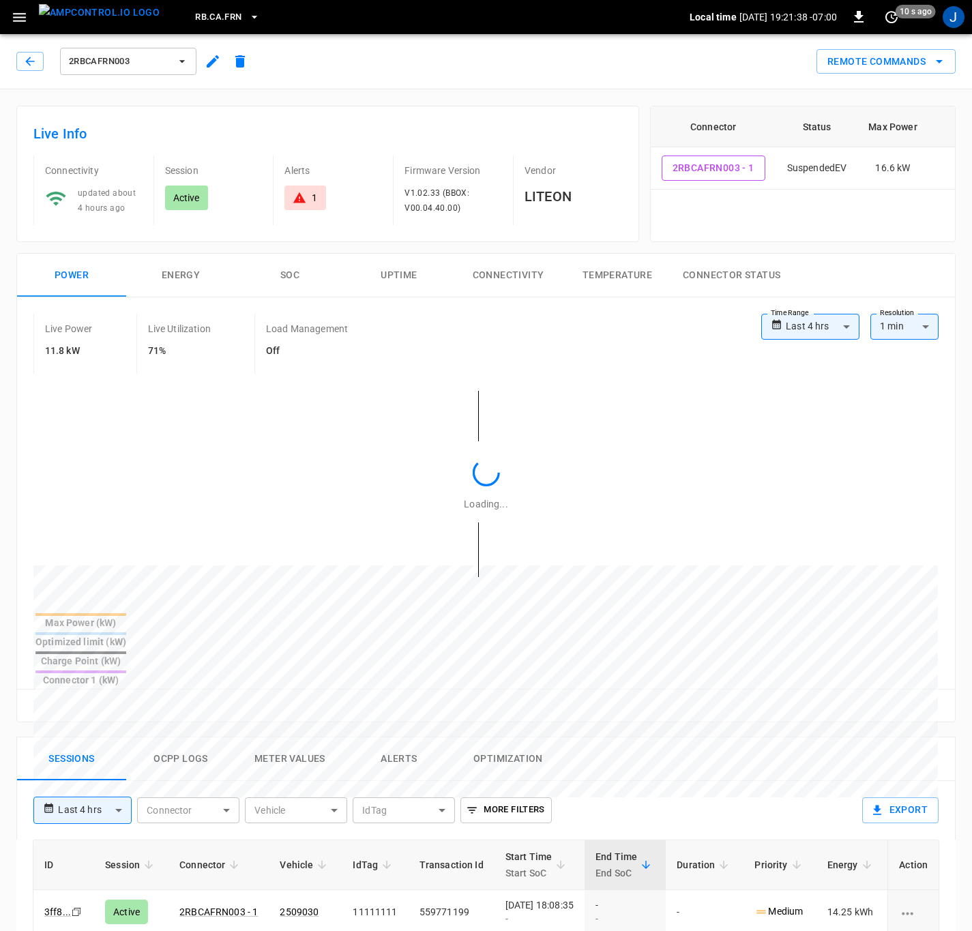
type input "**********"
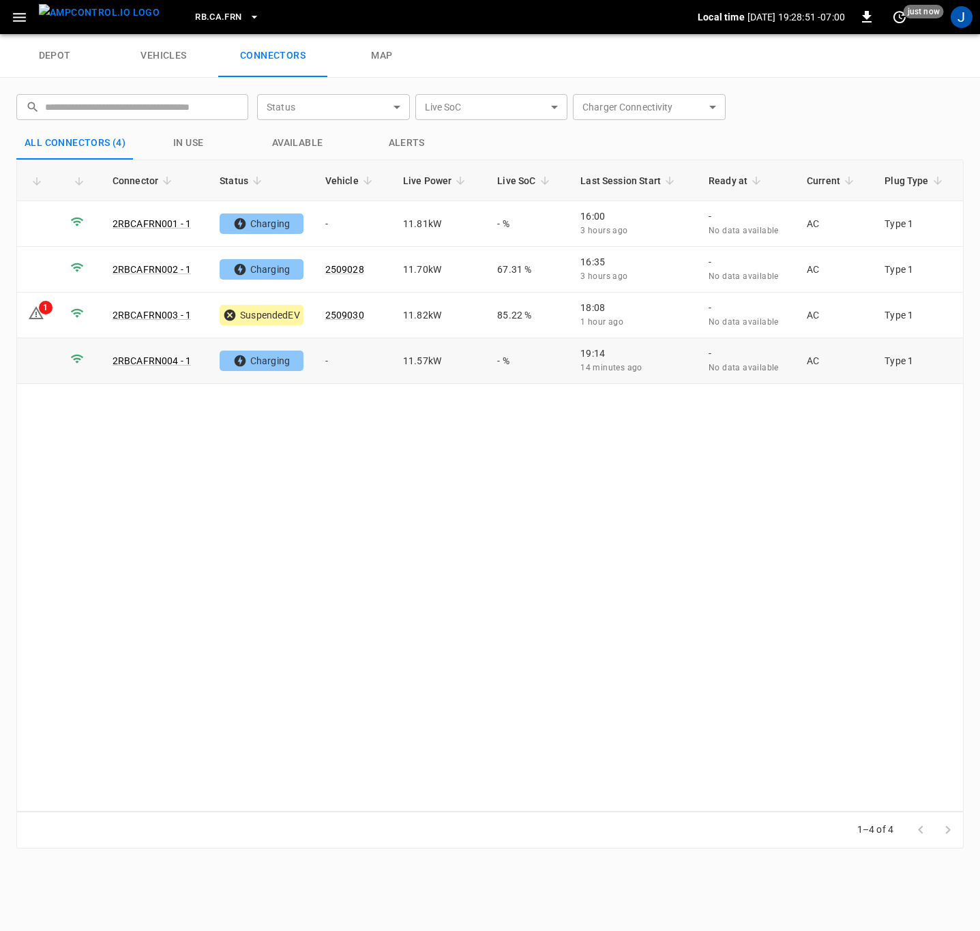
click at [327, 361] on td "-" at bounding box center [353, 361] width 78 height 46
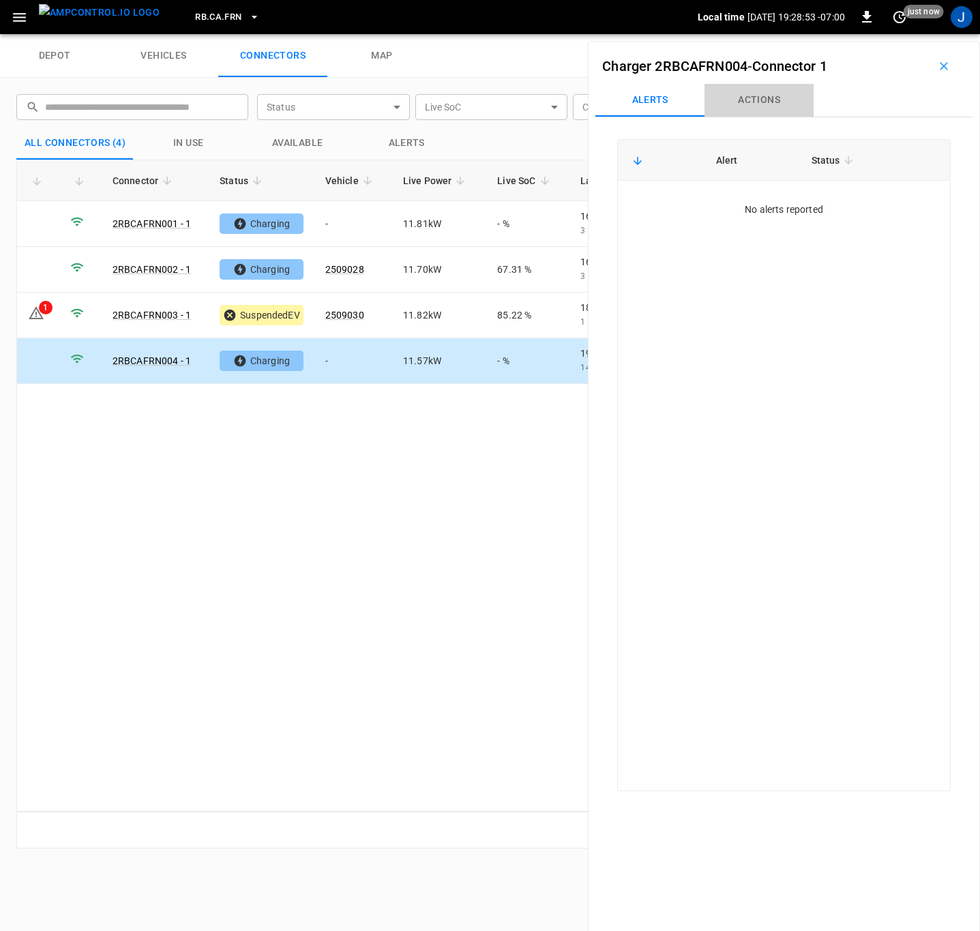
click at [761, 94] on button "Actions" at bounding box center [758, 100] width 109 height 33
click at [837, 211] on input "Vehicle Name" at bounding box center [838, 202] width 108 height 17
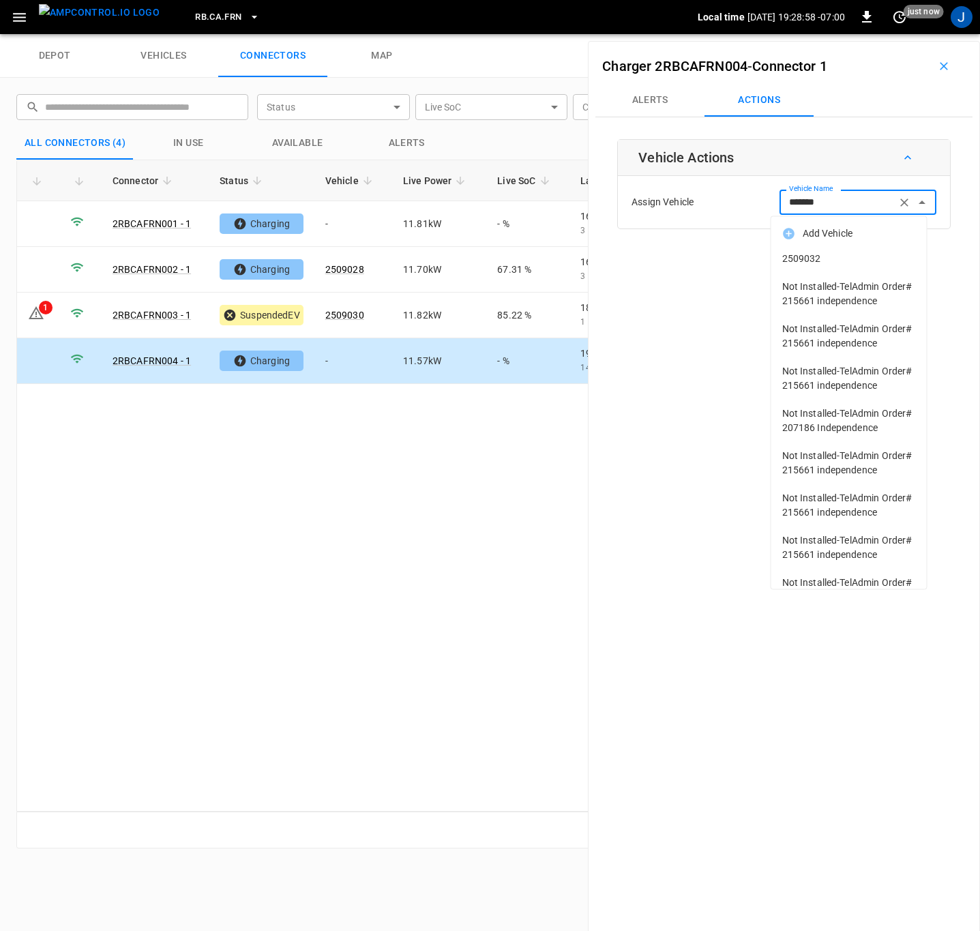
click at [813, 252] on span "2509032" at bounding box center [849, 259] width 134 height 14
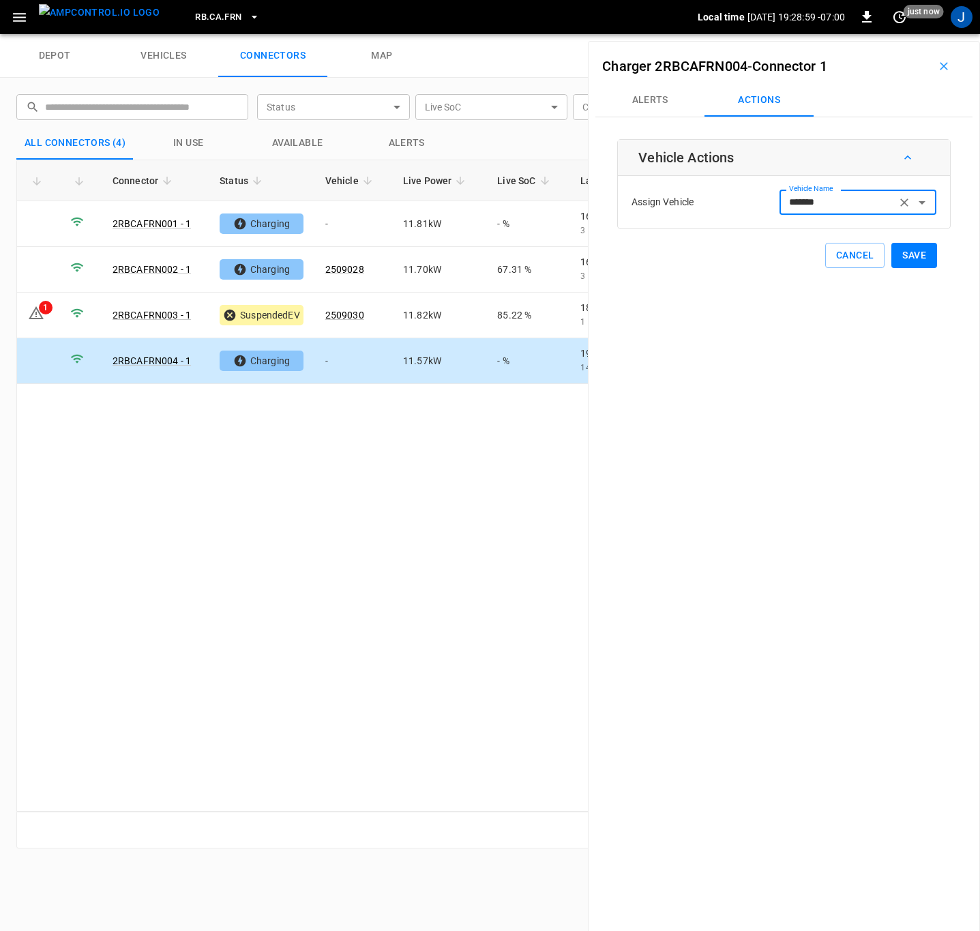
type input "*******"
click at [910, 248] on button "Save" at bounding box center [914, 255] width 46 height 25
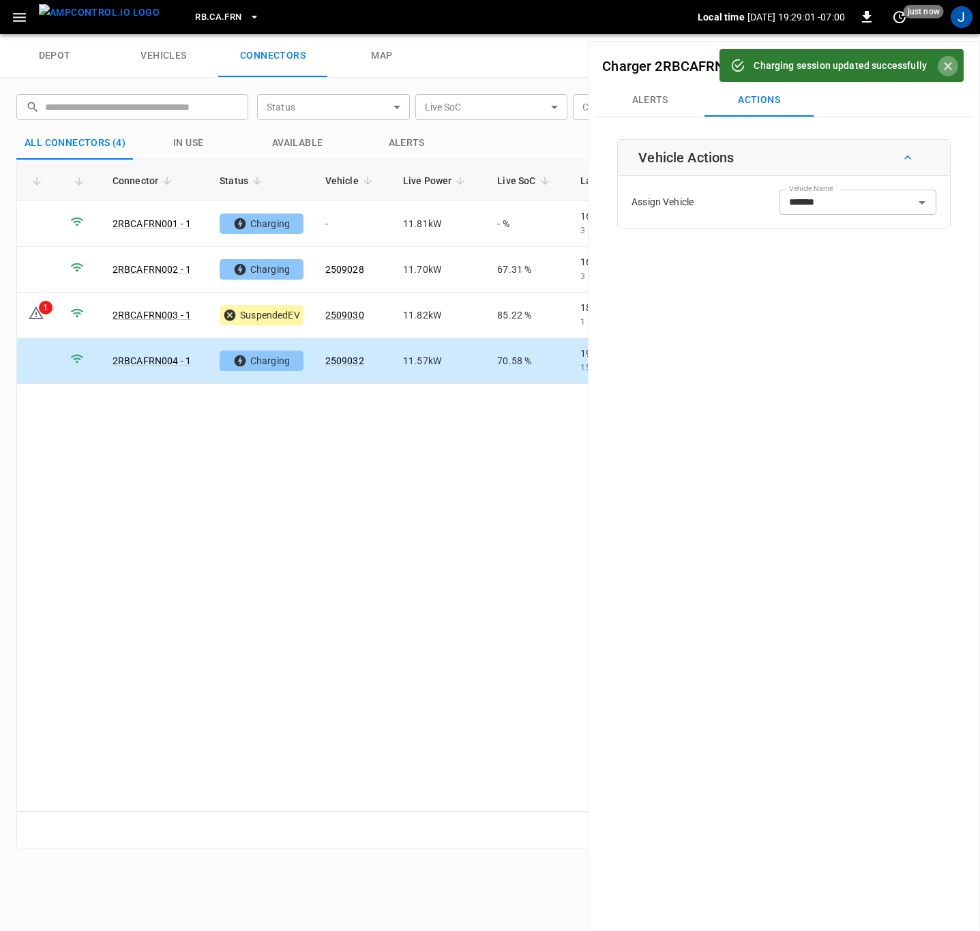
click at [948, 65] on icon "Close" at bounding box center [948, 66] width 8 height 8
click at [937, 57] on button "button" at bounding box center [944, 66] width 44 height 22
